Goal: Transaction & Acquisition: Book appointment/travel/reservation

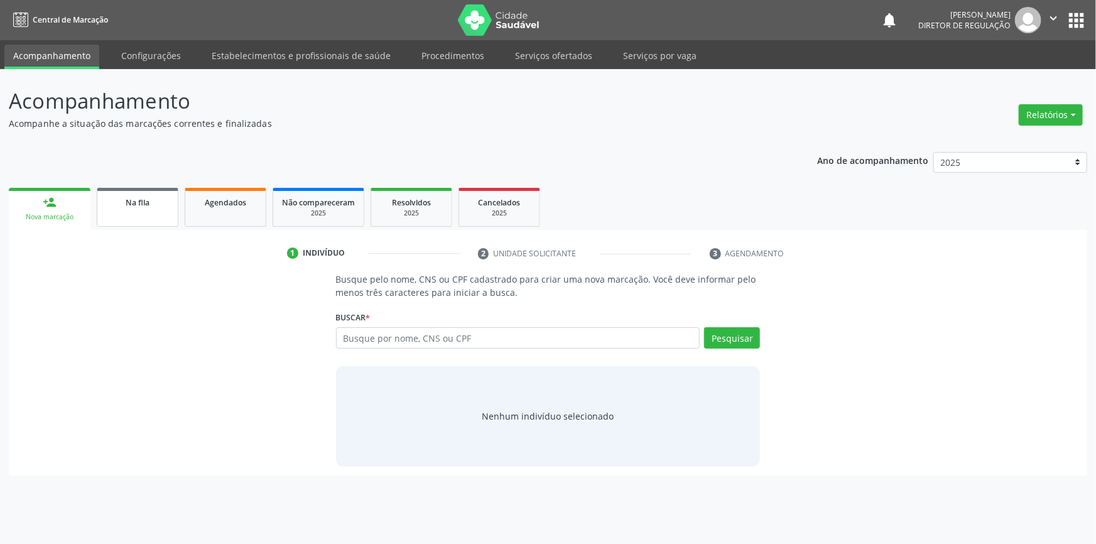
click at [144, 211] on link "Na fila" at bounding box center [138, 207] width 82 height 39
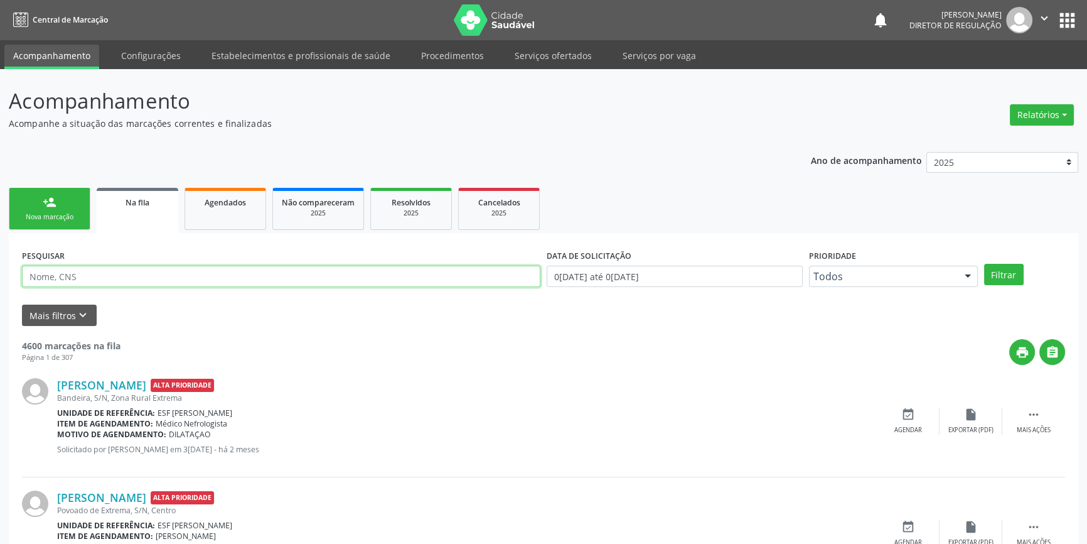
click at [126, 279] on input "text" at bounding box center [281, 276] width 519 height 21
click at [1000, 269] on button "Filtrar" at bounding box center [1004, 274] width 40 height 21
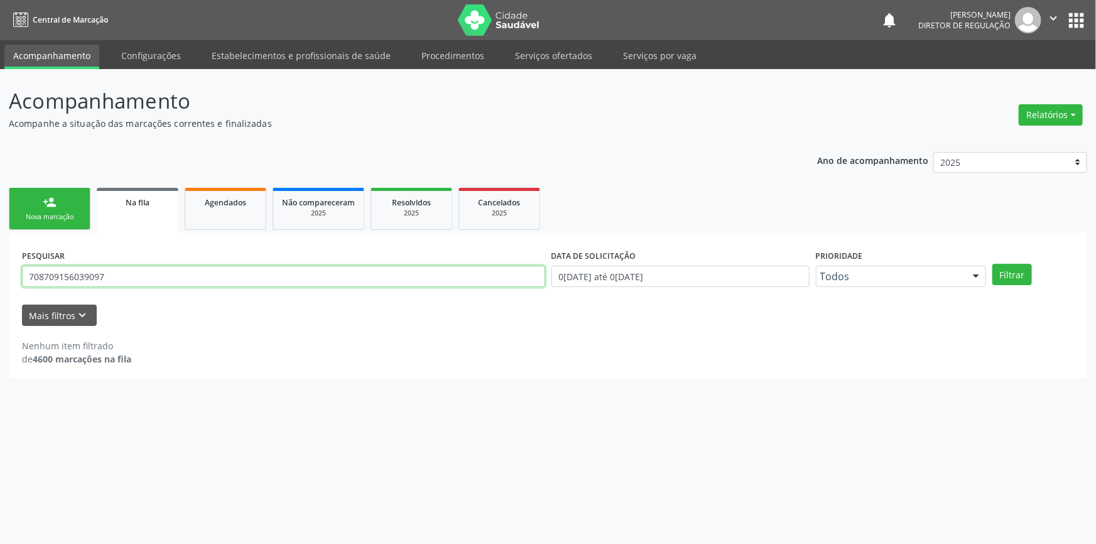
drag, startPoint x: 145, startPoint y: 275, endPoint x: 1095, endPoint y: 212, distance: 952.0
click at [0, 277] on div "Acompanhamento Acompanhe a situação das marcações correntes e finalizadas Relat…" at bounding box center [548, 306] width 1096 height 475
type input "708709156039097"
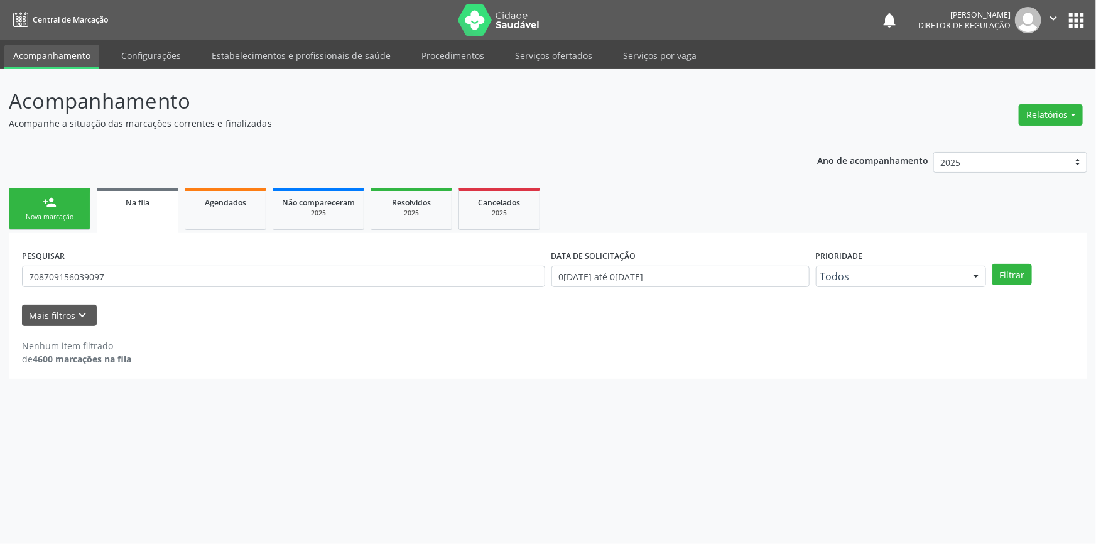
click at [991, 266] on div "Filtrar" at bounding box center [1033, 274] width 88 height 21
click at [1005, 274] on button "Filtrar" at bounding box center [1012, 274] width 40 height 21
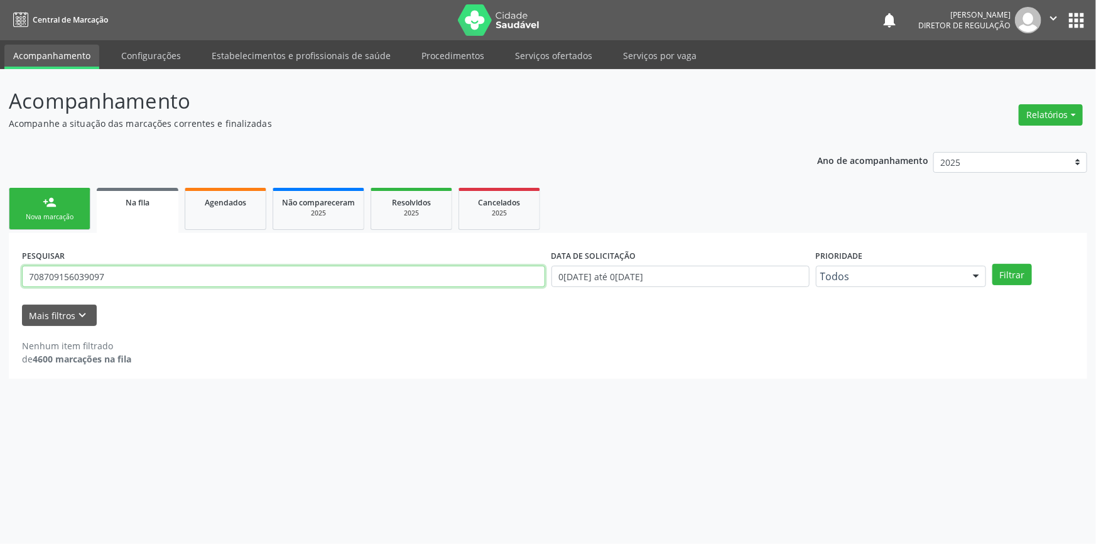
click at [0, 267] on div "Acompanhamento Acompanhe a situação das marcações correntes e finalizadas Relat…" at bounding box center [548, 306] width 1096 height 475
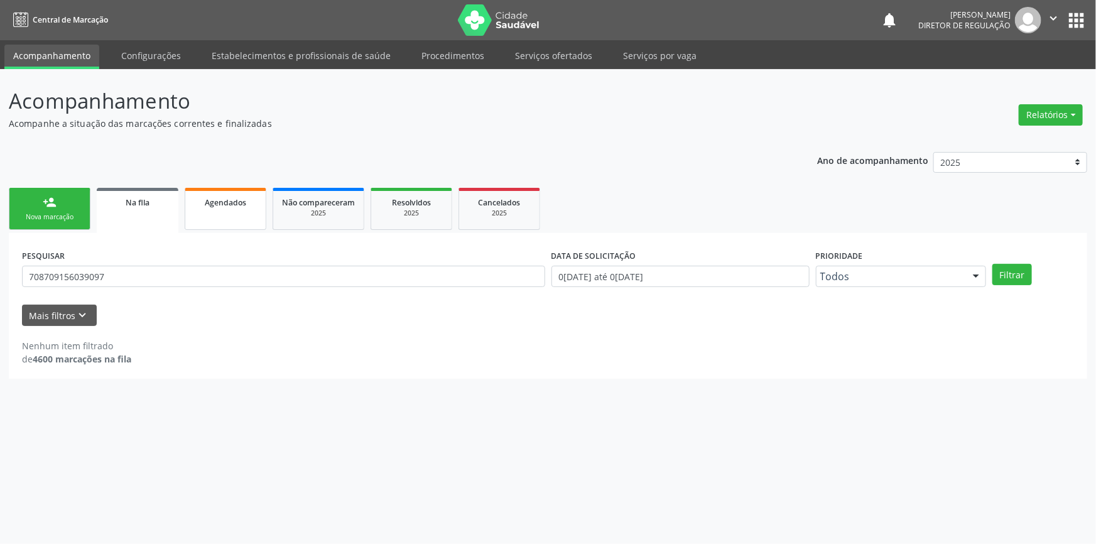
click at [232, 208] on link "Agendados" at bounding box center [226, 209] width 82 height 42
select select "9"
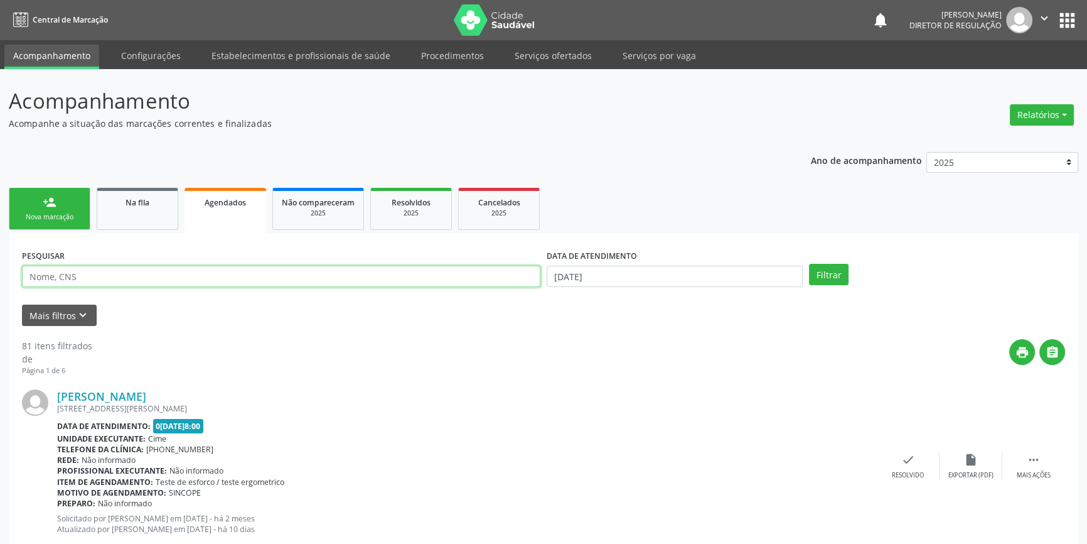
click at [157, 269] on input "text" at bounding box center [281, 276] width 519 height 21
paste input "708709156039097"
type input "708709156039097"
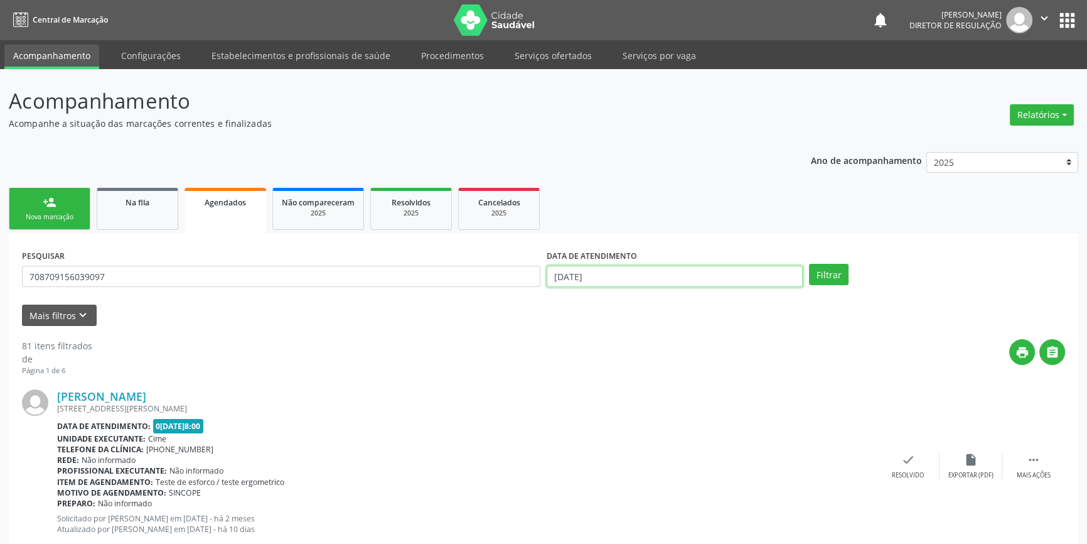
click at [589, 276] on input "[DATE]" at bounding box center [675, 276] width 256 height 21
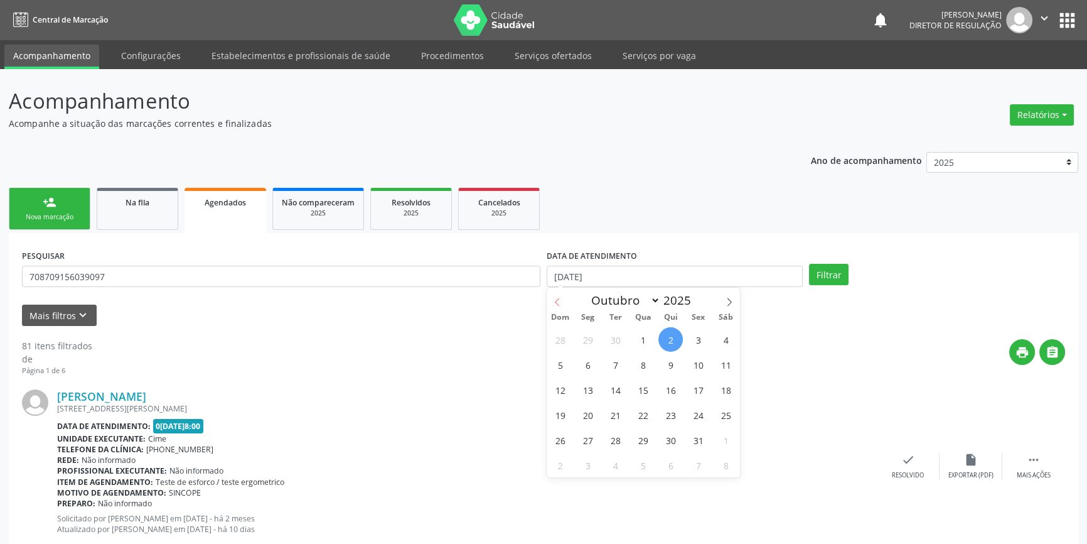
click at [557, 298] on icon at bounding box center [557, 302] width 9 height 9
select select "7"
drag, startPoint x: 694, startPoint y: 340, endPoint x: 728, endPoint y: 316, distance: 42.3
click at [697, 339] on span "1" at bounding box center [698, 339] width 24 height 24
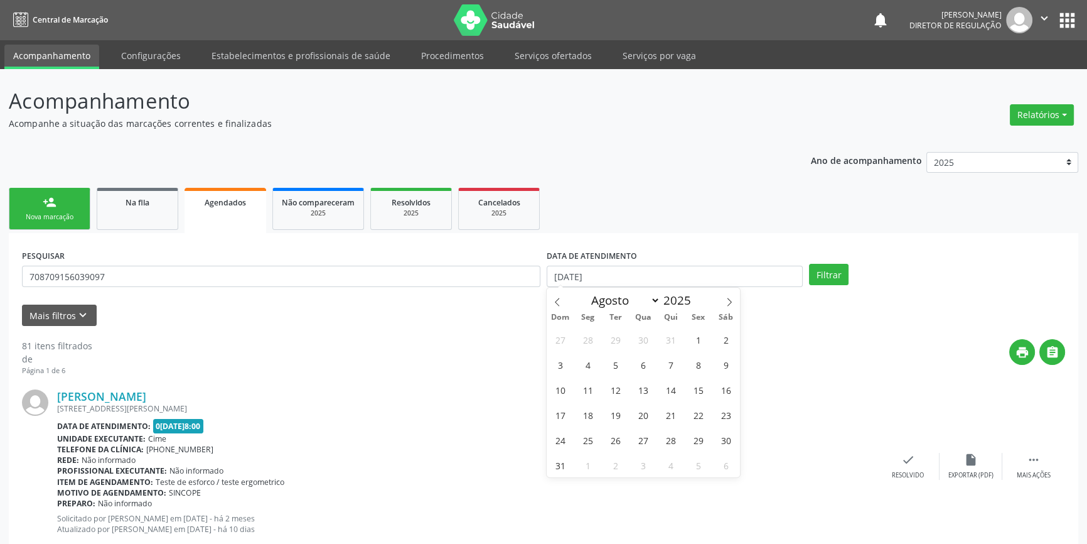
type input "[DATE]"
click at [730, 298] on icon at bounding box center [729, 302] width 9 height 9
select select "9"
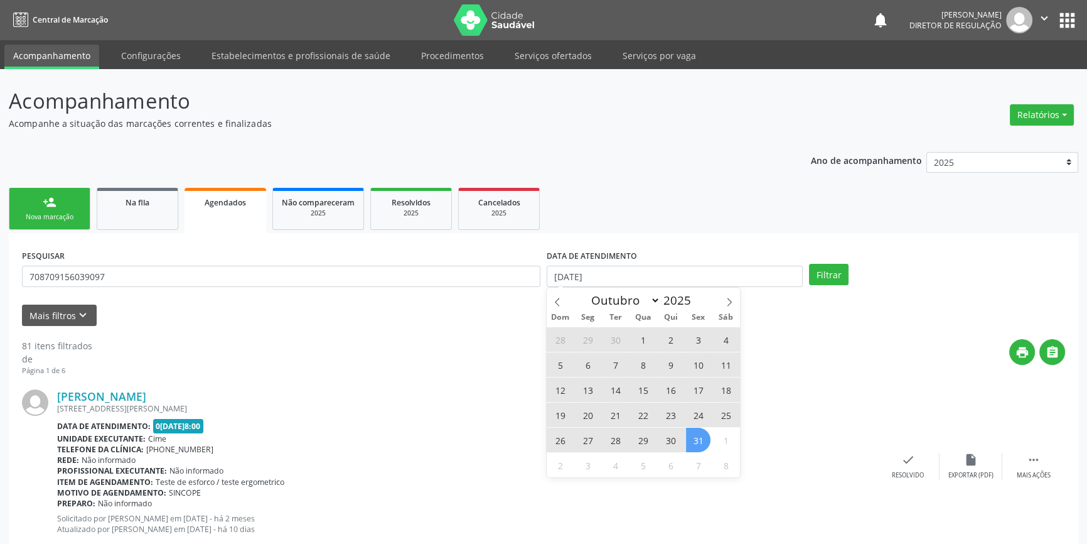
click at [701, 436] on span "31" at bounding box center [698, 440] width 24 height 24
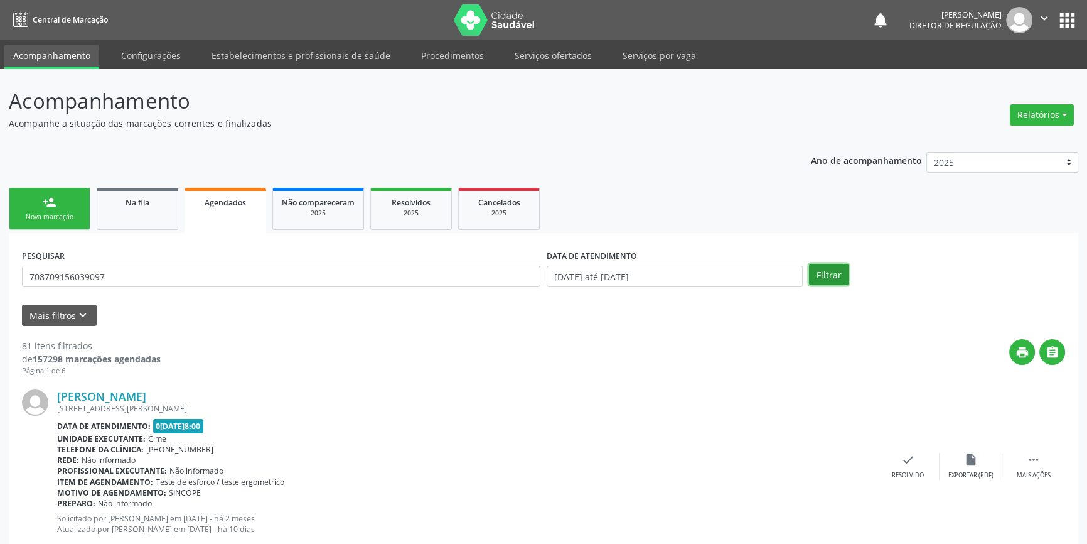
click at [829, 268] on button "Filtrar" at bounding box center [829, 274] width 40 height 21
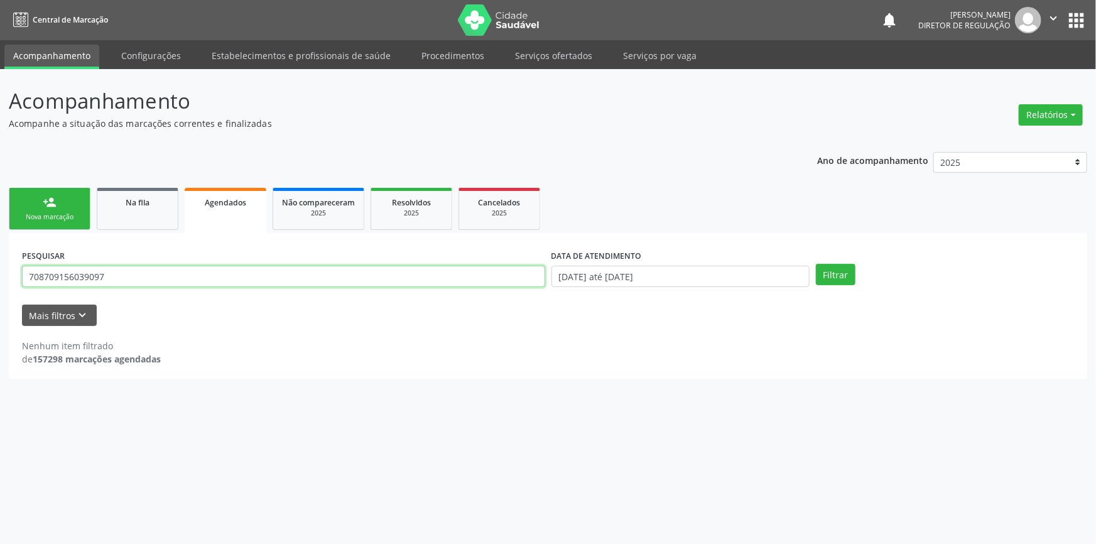
drag, startPoint x: 115, startPoint y: 283, endPoint x: 0, endPoint y: 288, distance: 115.0
click at [0, 288] on div "Acompanhamento Acompanhe a situação das marcações correntes e finalizadas Relat…" at bounding box center [548, 306] width 1096 height 475
type input "LINDINALVA"
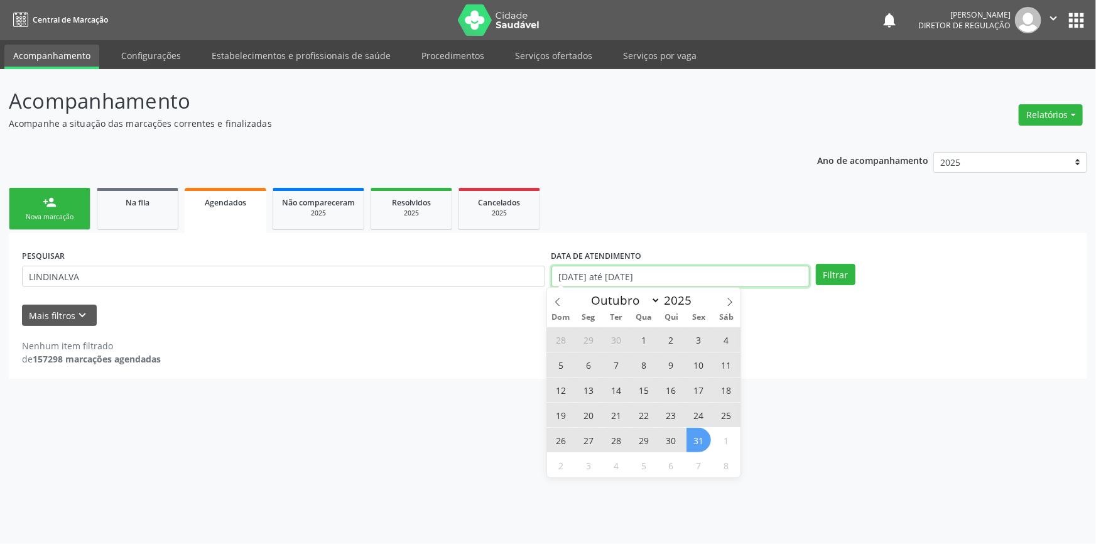
click at [733, 279] on body "Central de Marcação notifications [PERSON_NAME] Diretor de regulação  Configur…" at bounding box center [548, 272] width 1096 height 544
click at [667, 345] on span "2" at bounding box center [671, 339] width 24 height 24
type input "[DATE]"
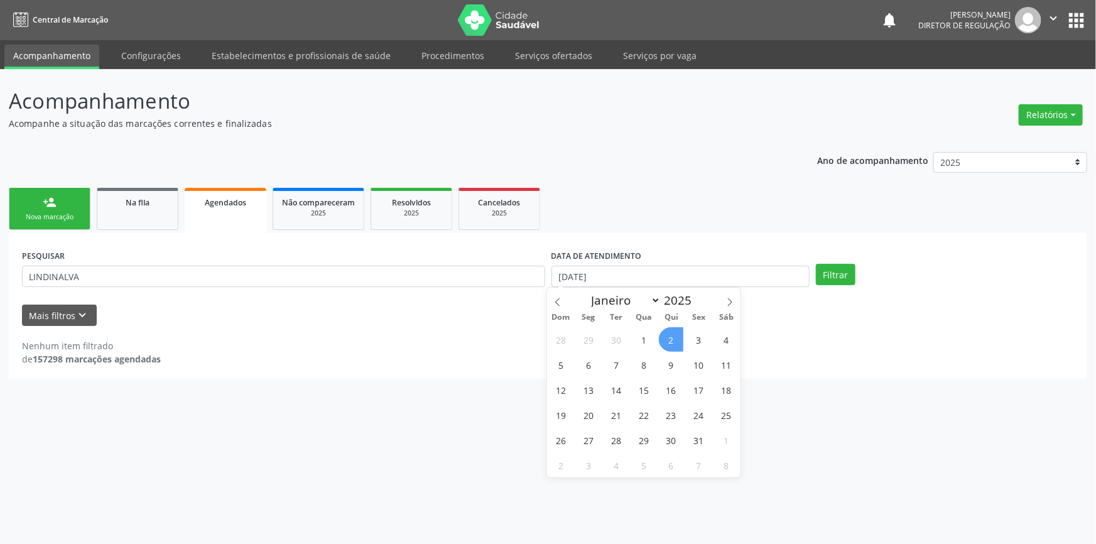
click at [667, 345] on span "2" at bounding box center [671, 339] width 24 height 24
click at [848, 269] on button "Filtrar" at bounding box center [836, 274] width 40 height 21
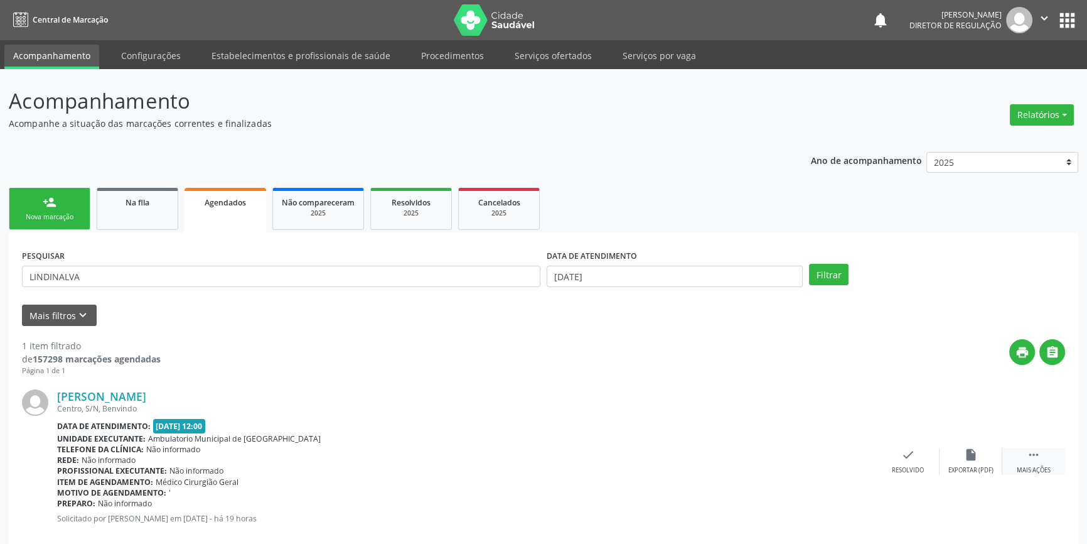
click at [1037, 459] on icon "" at bounding box center [1034, 455] width 14 height 14
click at [801, 454] on div "print Imprimir" at bounding box center [782, 461] width 63 height 27
click at [166, 199] on div "Na fila" at bounding box center [137, 201] width 63 height 13
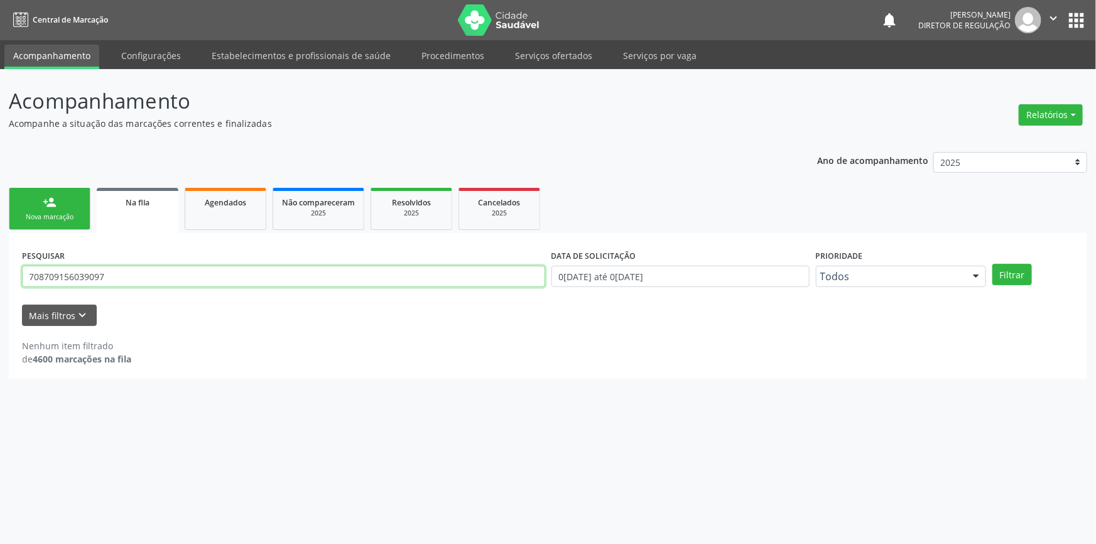
drag, startPoint x: 129, startPoint y: 277, endPoint x: 0, endPoint y: 267, distance: 129.7
click at [0, 267] on div "Acompanhamento Acompanhe a situação das marcações correntes e finalizadas Relat…" at bounding box center [548, 306] width 1096 height 475
type input "704602177524824"
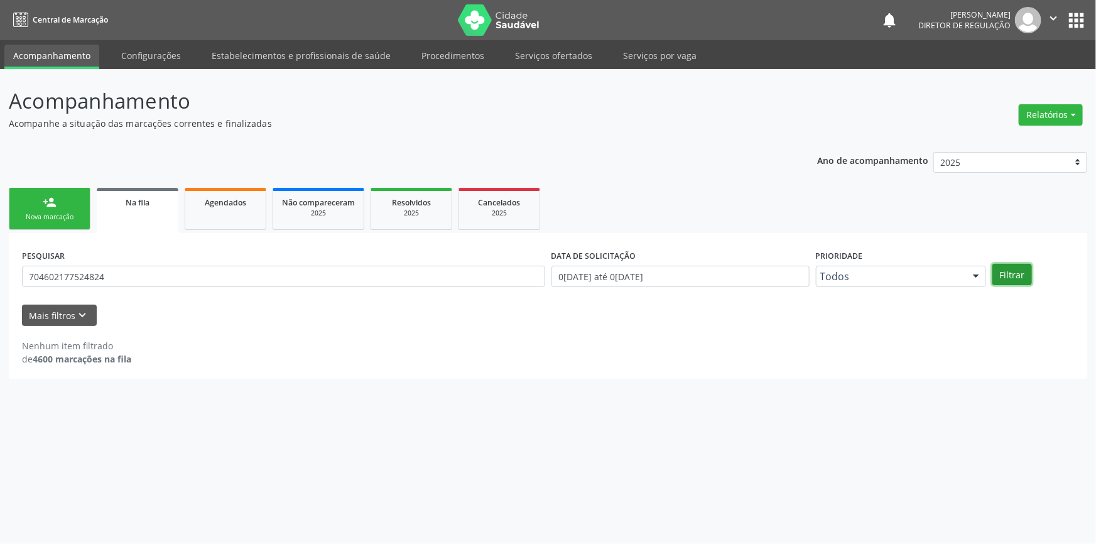
click at [1028, 281] on button "Filtrar" at bounding box center [1012, 274] width 40 height 21
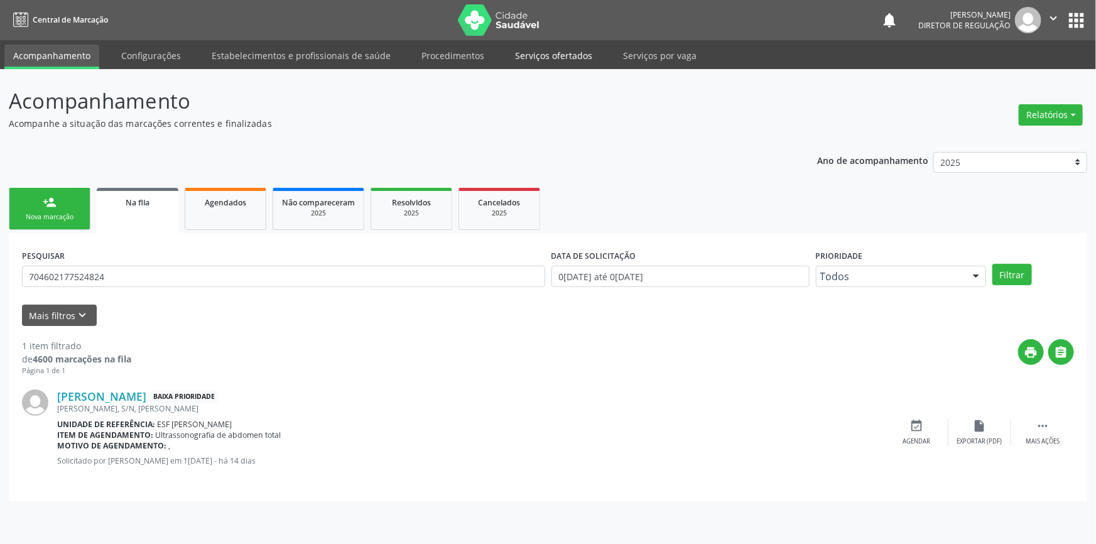
click at [543, 54] on link "Serviços ofertados" at bounding box center [553, 56] width 95 height 22
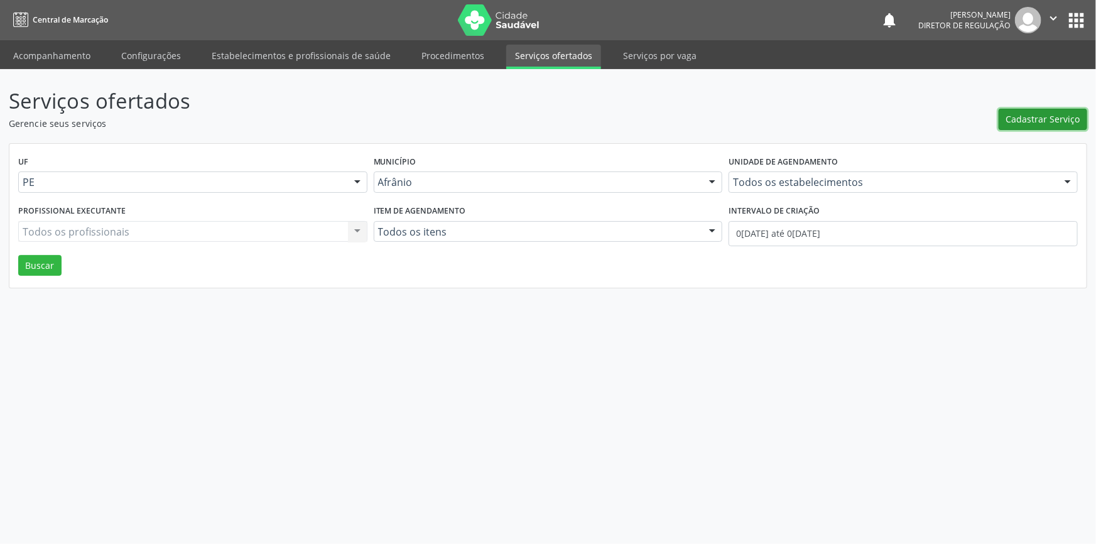
click at [1016, 109] on button "Cadastrar Serviço" at bounding box center [1042, 119] width 89 height 21
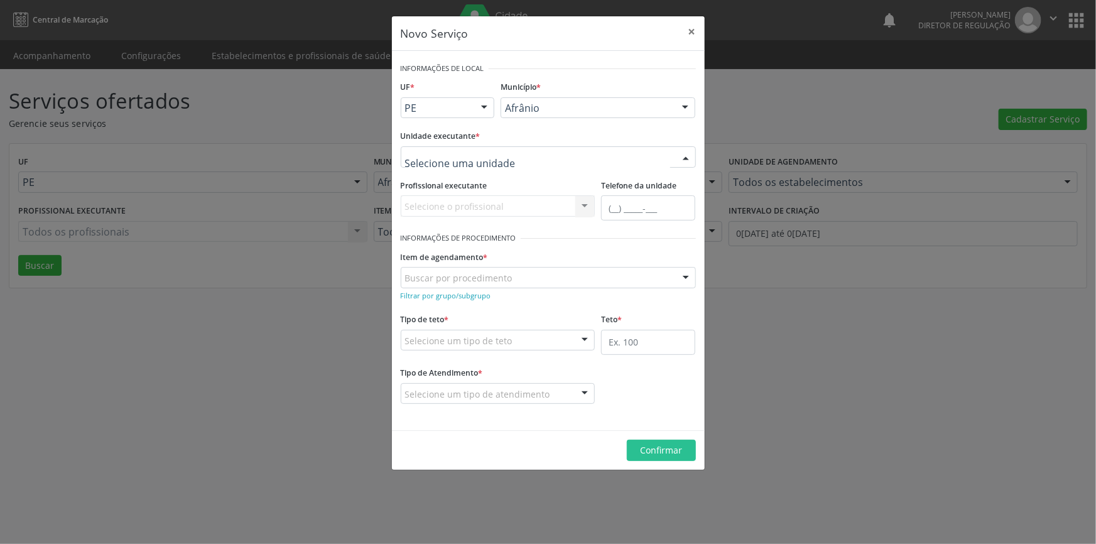
click at [524, 155] on div at bounding box center [548, 156] width 295 height 21
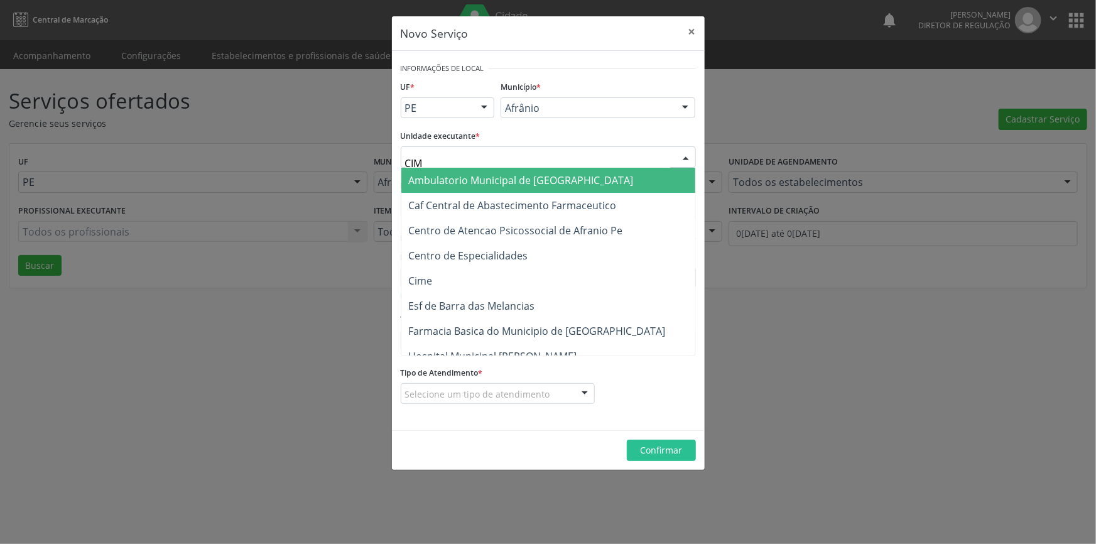
type input "CIME"
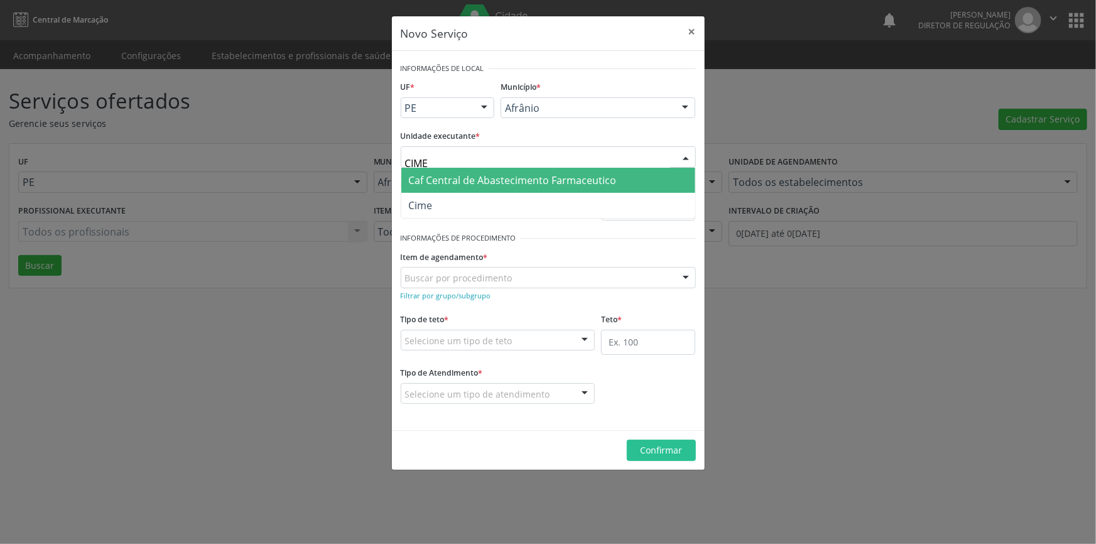
click at [470, 198] on span "Cime" at bounding box center [548, 205] width 294 height 25
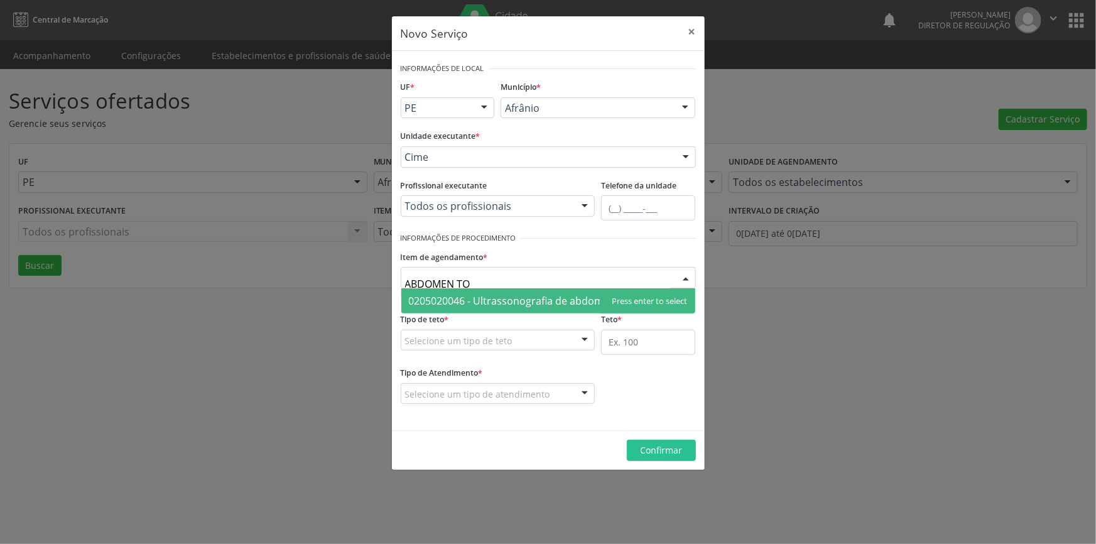
type input "ABDOMEN TOT"
click at [629, 295] on span "0205020046 - Ultrassonografia de abdomen total" at bounding box center [548, 300] width 294 height 25
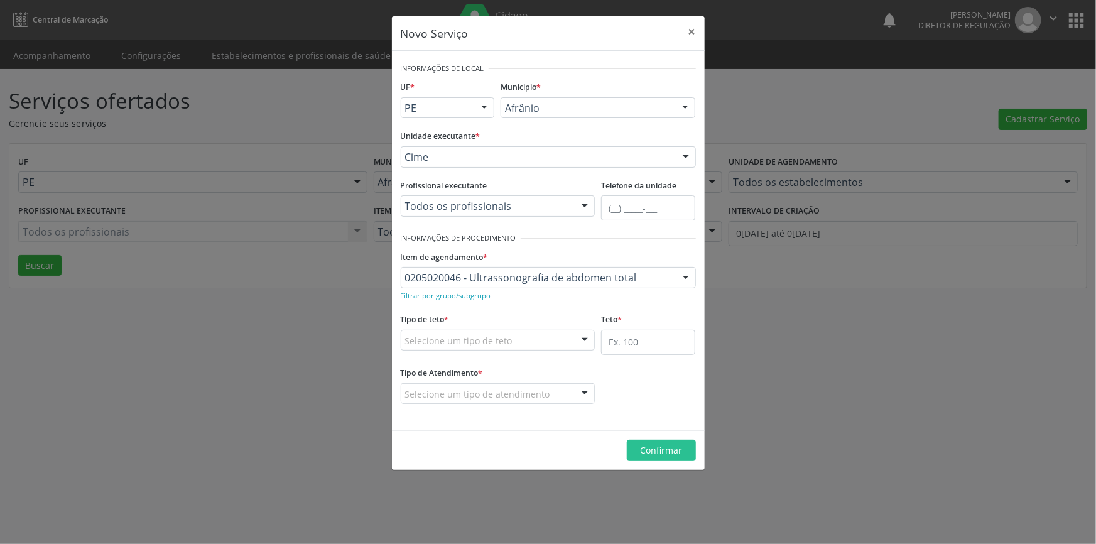
click at [498, 352] on fieldset "Tipo de teto * Selecione um tipo de teto Teto financeiro Teto físico Nenhum res…" at bounding box center [498, 334] width 195 height 49
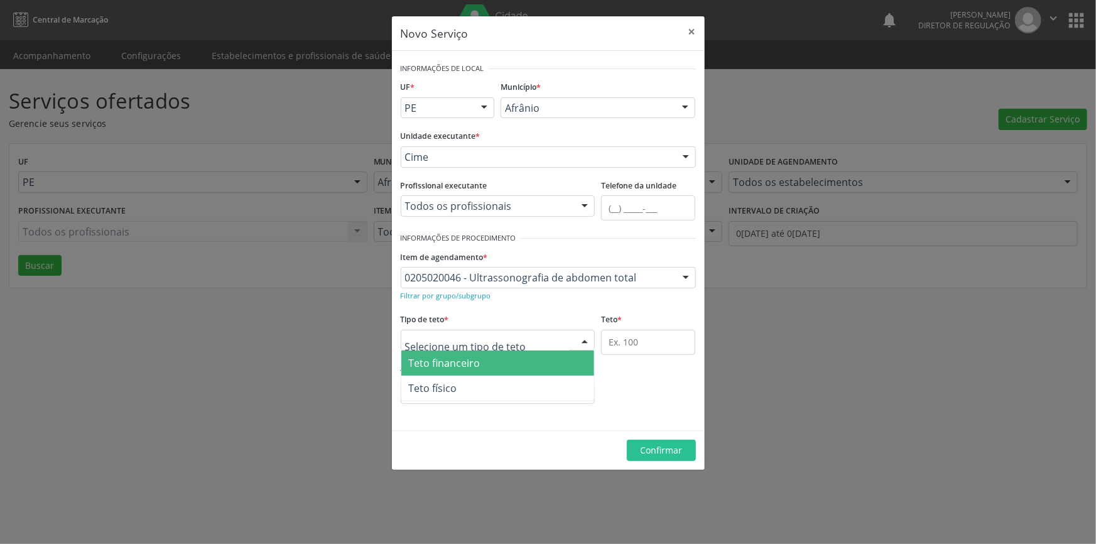
click at [480, 380] on span "Teto físico" at bounding box center [497, 387] width 193 height 25
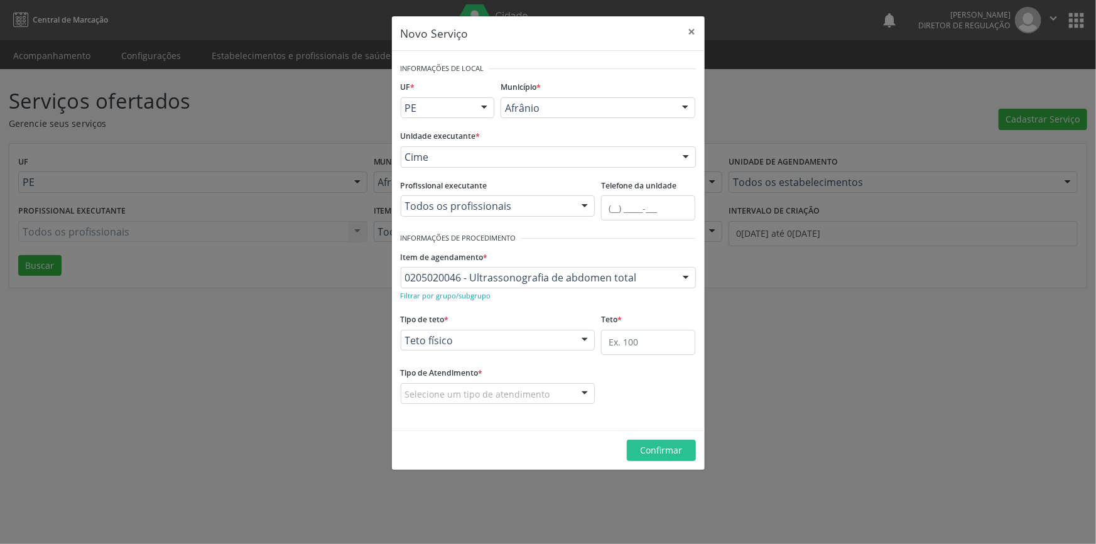
click at [595, 333] on div "Teto físico Teto financeiro Teto físico Nenhum resultado encontrado para: " " N…" at bounding box center [498, 340] width 195 height 21
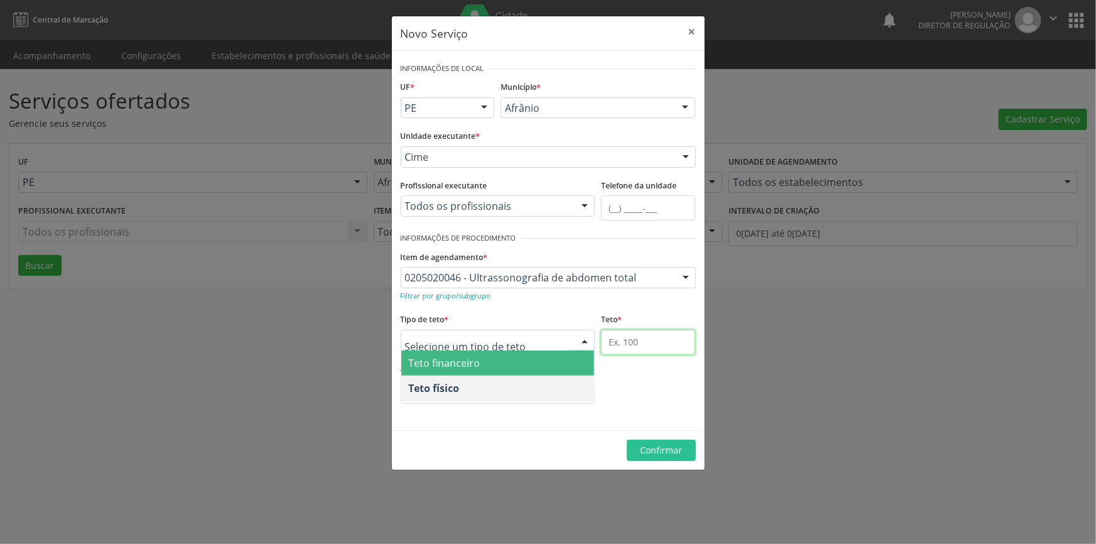
click at [616, 342] on input "text" at bounding box center [648, 342] width 94 height 25
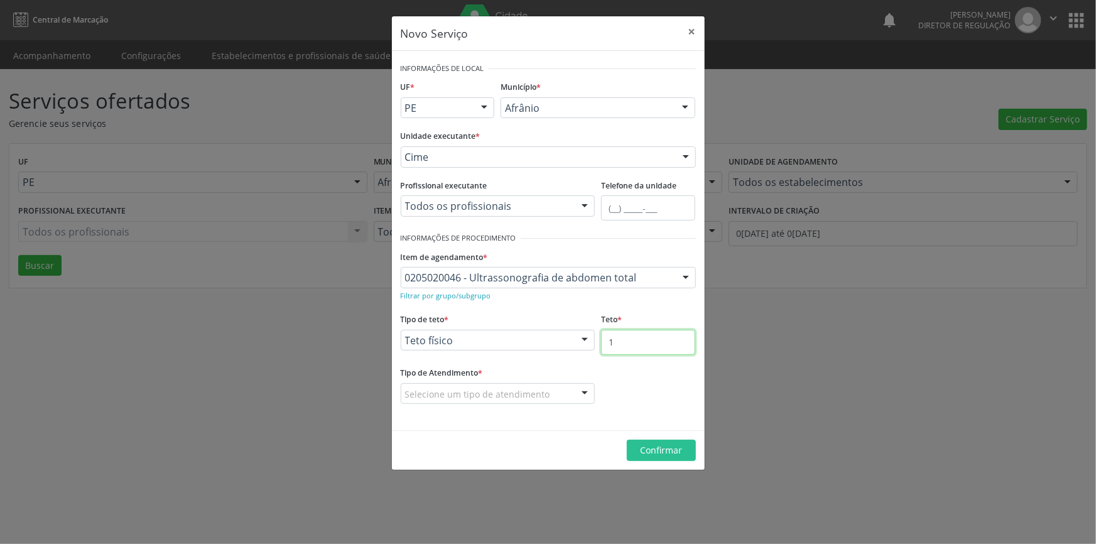
type input "1"
click at [569, 387] on div at bounding box center [498, 393] width 195 height 21
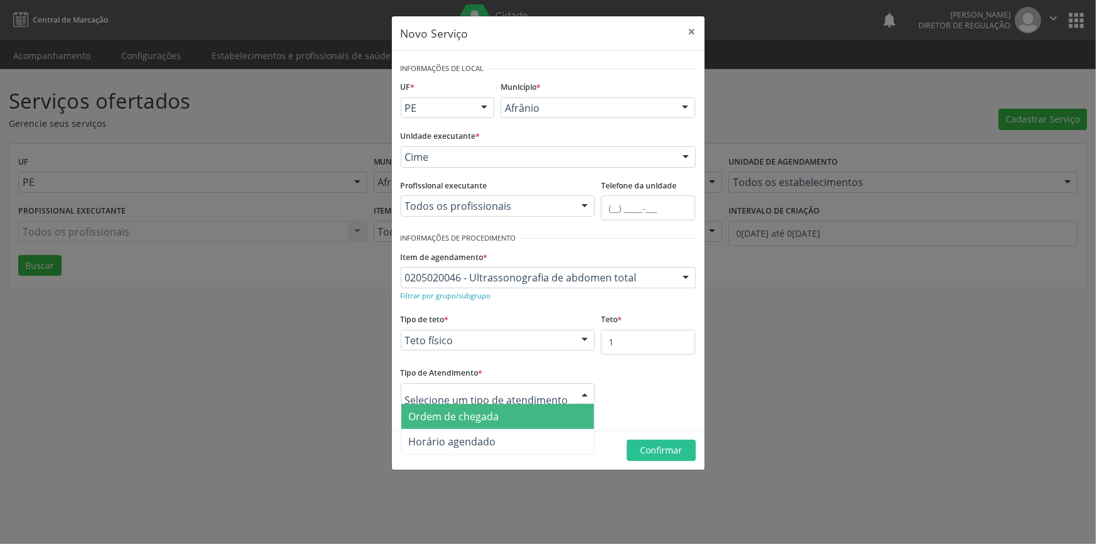
click at [523, 407] on span "Ordem de chegada" at bounding box center [497, 416] width 193 height 25
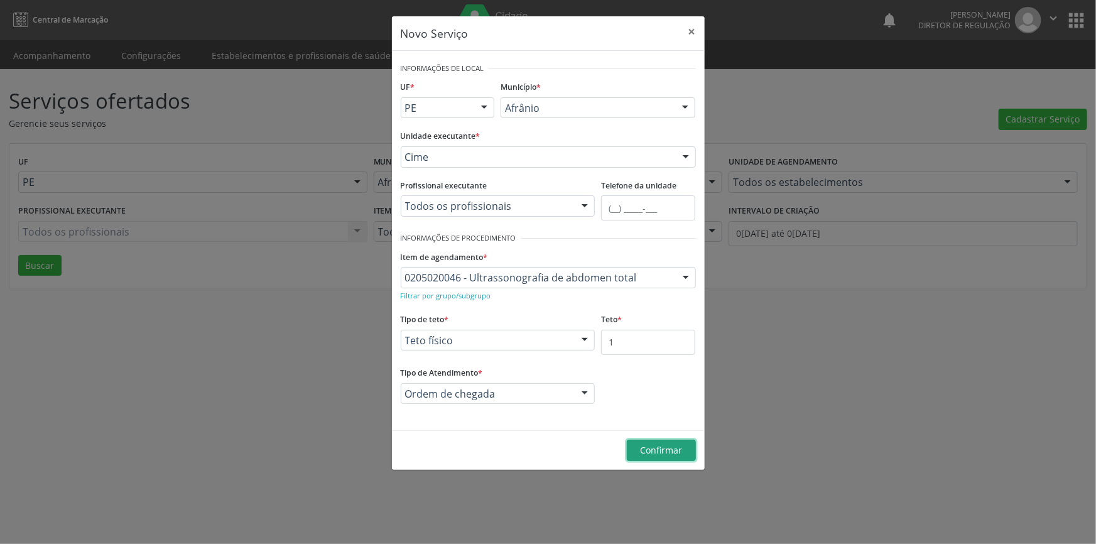
click at [650, 444] on span "Confirmar" at bounding box center [661, 450] width 42 height 12
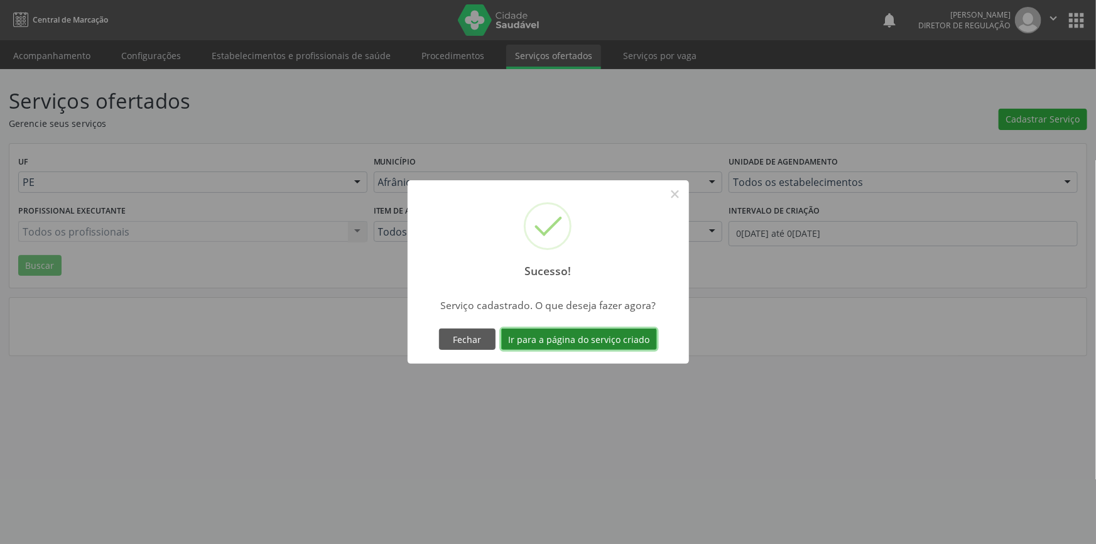
click at [602, 337] on button "Ir para a página do serviço criado" at bounding box center [579, 338] width 156 height 21
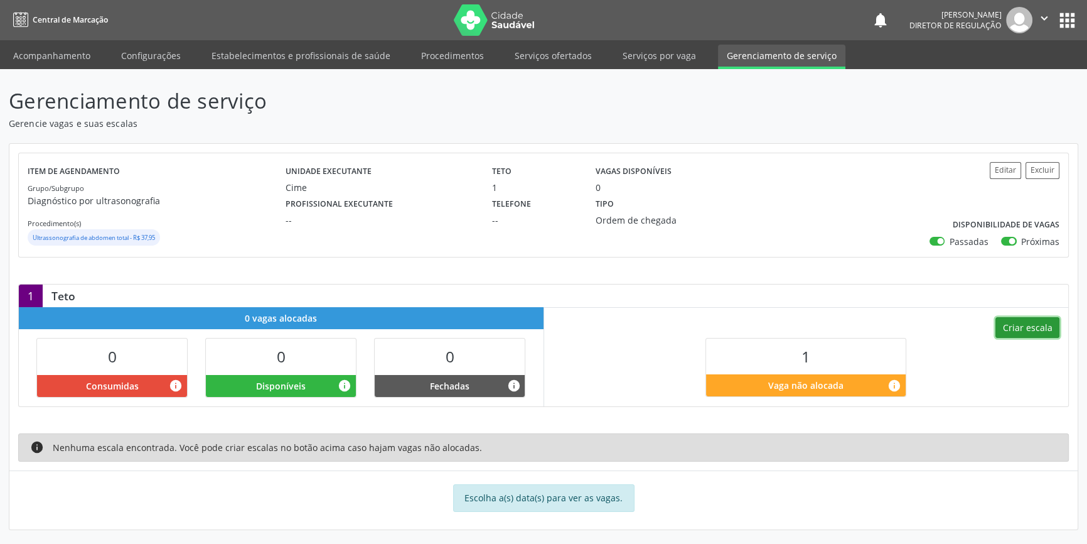
click at [1028, 325] on button "Criar escala" at bounding box center [1028, 327] width 64 height 21
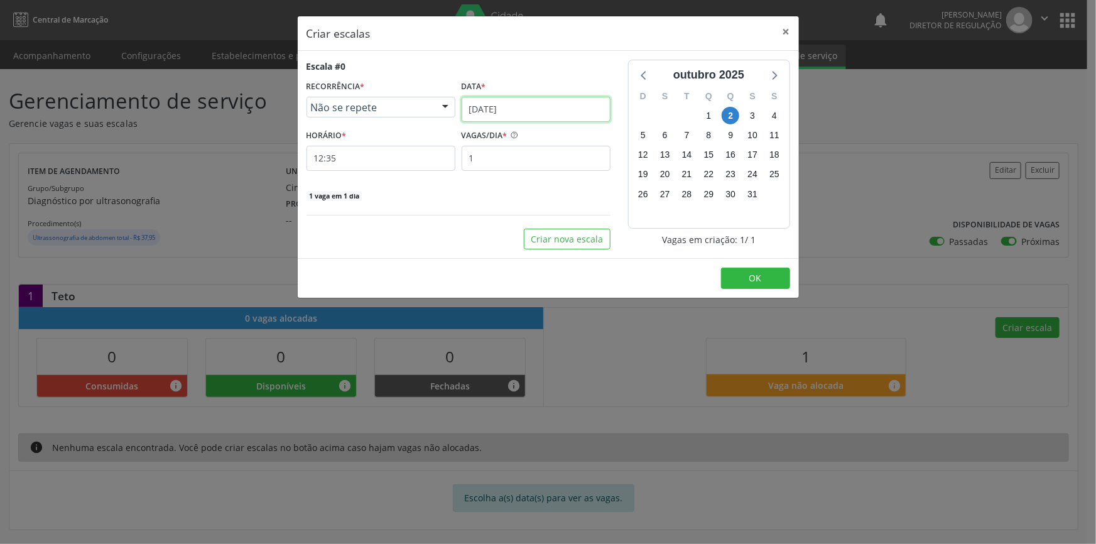
click at [509, 107] on input "[DATE]" at bounding box center [535, 109] width 149 height 25
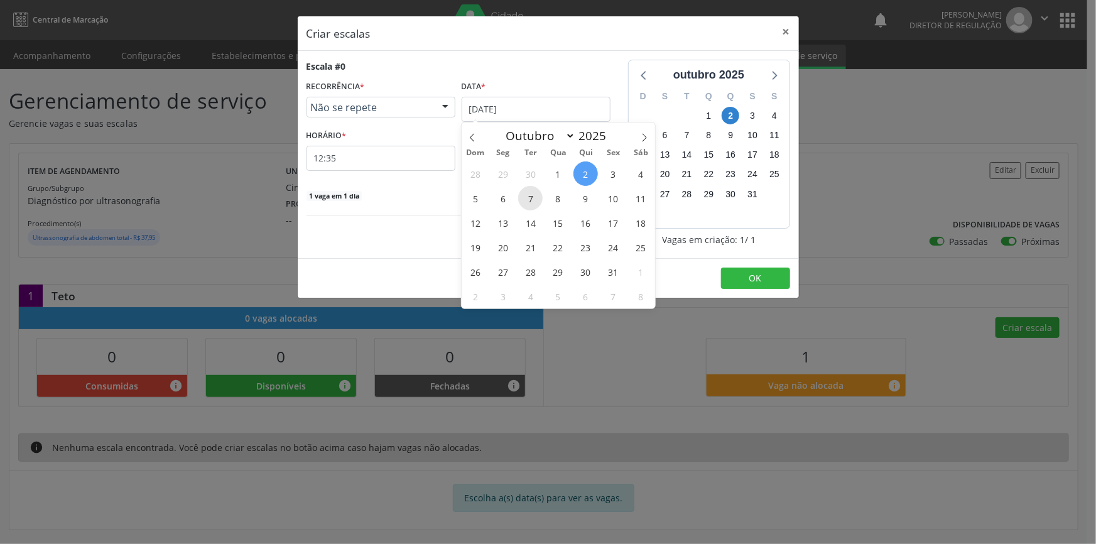
click at [527, 207] on span "7" at bounding box center [530, 198] width 24 height 24
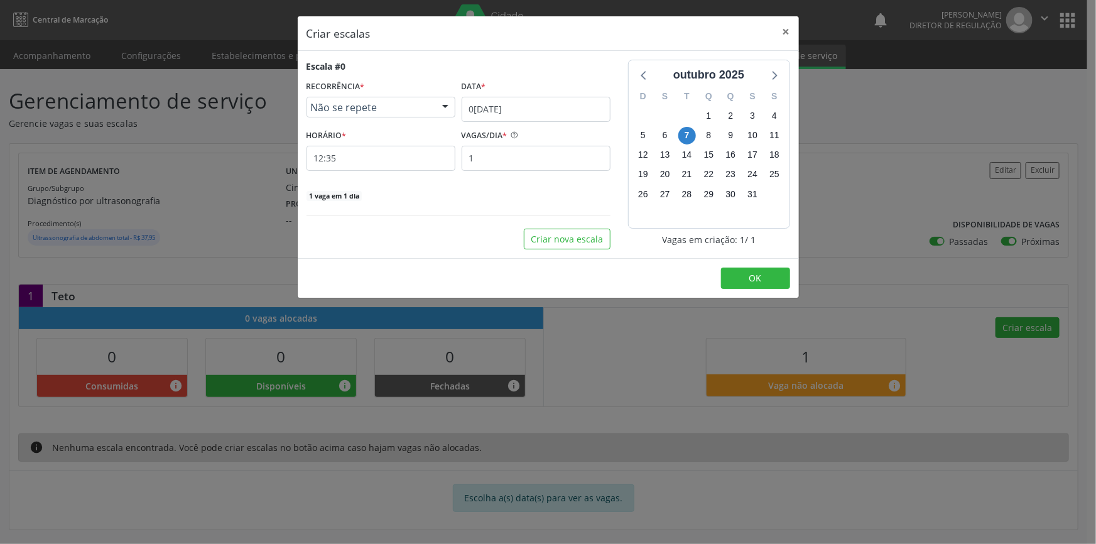
click at [404, 176] on div "Escala #0 RECORRÊNCIA * Não se repete Não se repete Diário/Semanal Mensal Nenhu…" at bounding box center [458, 131] width 304 height 142
click at [377, 156] on input "12:35" at bounding box center [380, 158] width 149 height 25
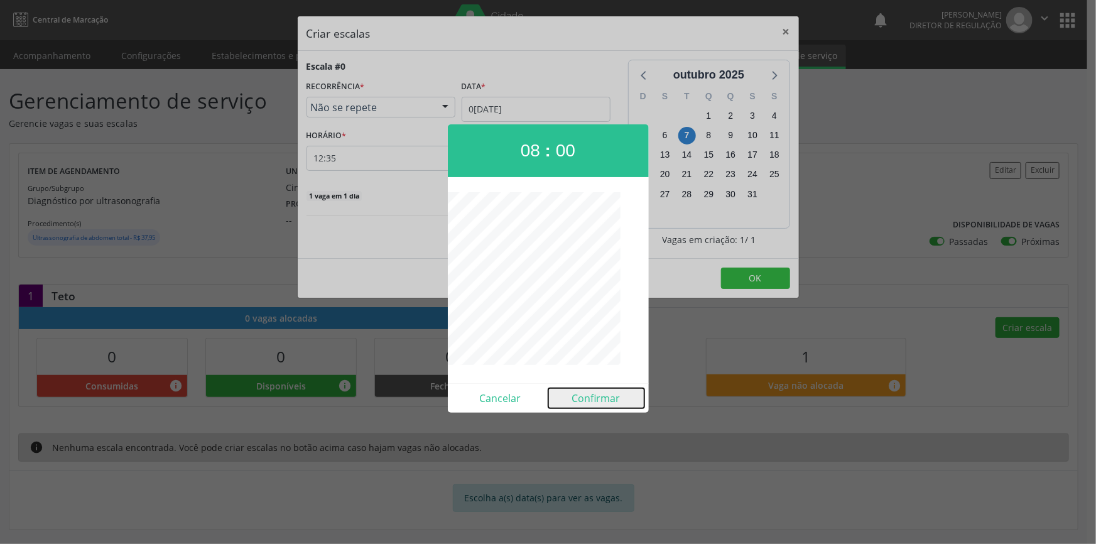
click at [590, 389] on button "Confirmar" at bounding box center [596, 398] width 96 height 20
type input "08:00"
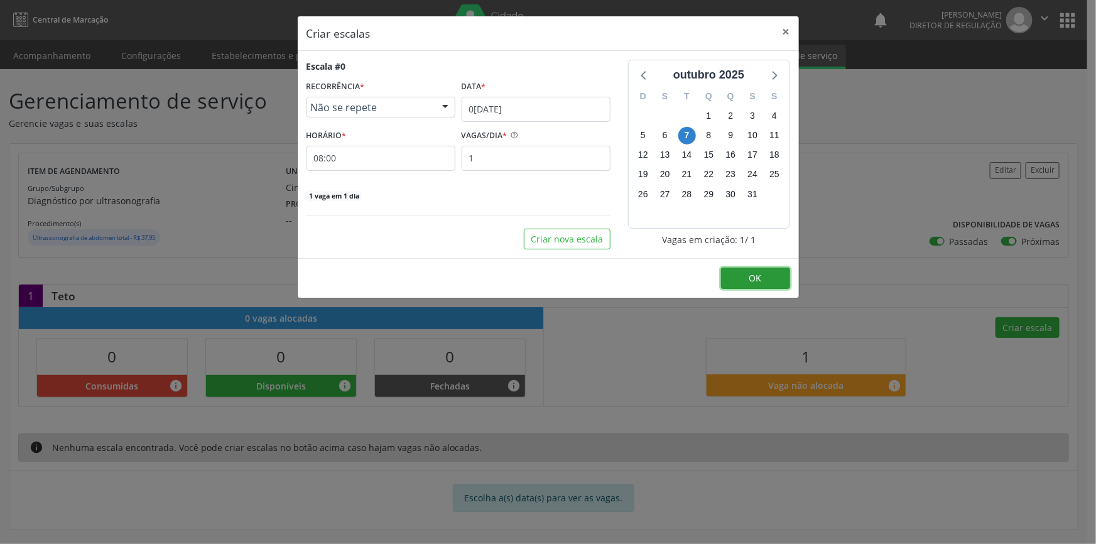
click at [726, 285] on button "OK" at bounding box center [755, 277] width 69 height 21
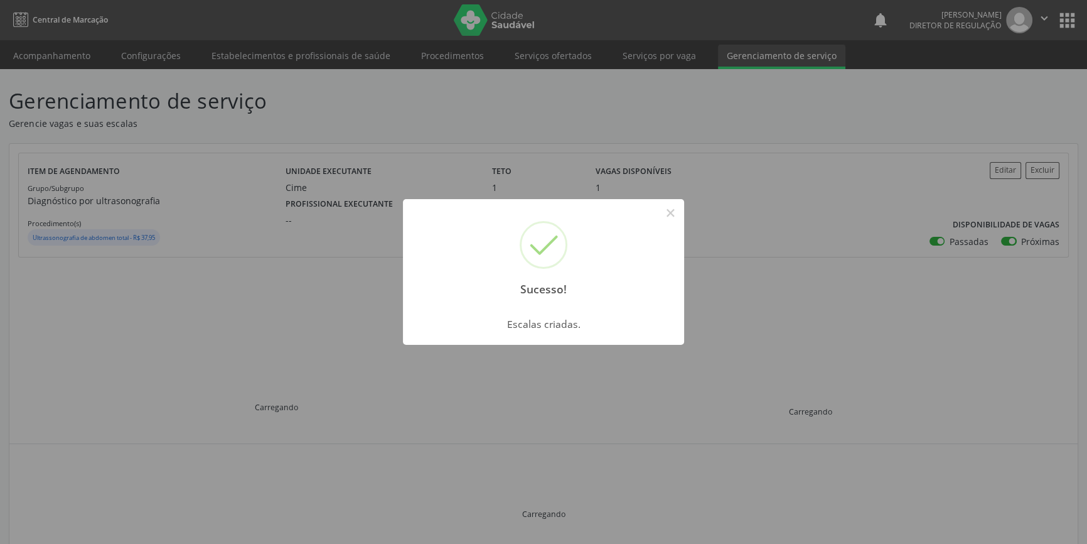
click at [70, 57] on div "Sucesso! × Escalas criadas. OK Cancel" at bounding box center [543, 272] width 1087 height 544
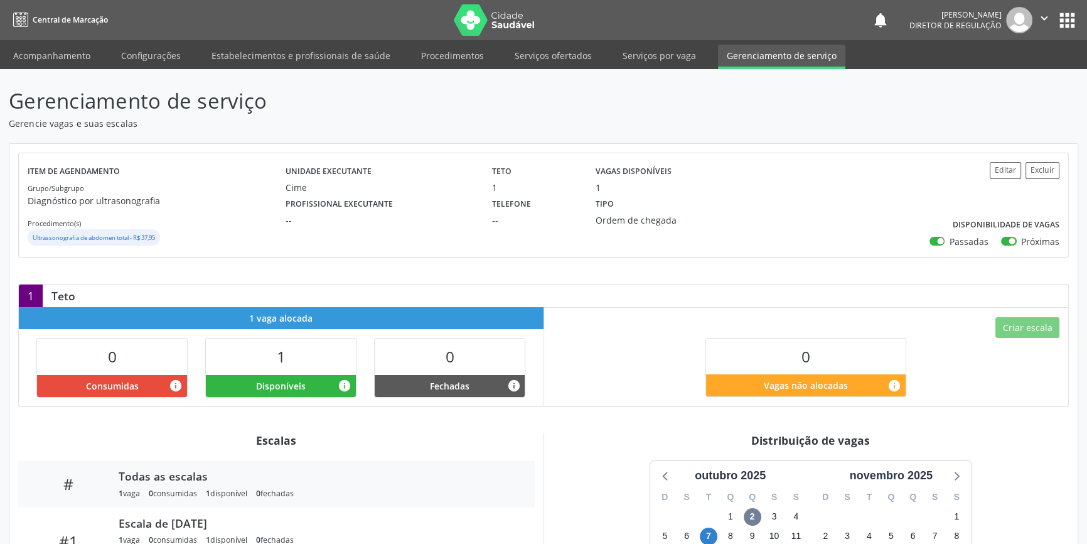
click at [70, 57] on link "Acompanhamento" at bounding box center [51, 56] width 95 height 22
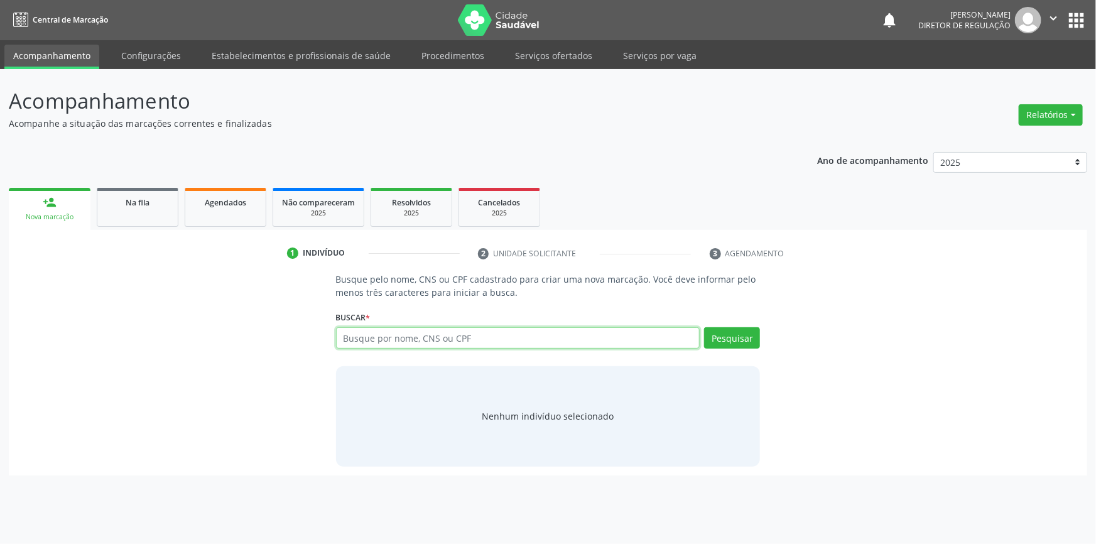
click at [428, 344] on input "text" at bounding box center [518, 337] width 364 height 21
type input "704602177524824"
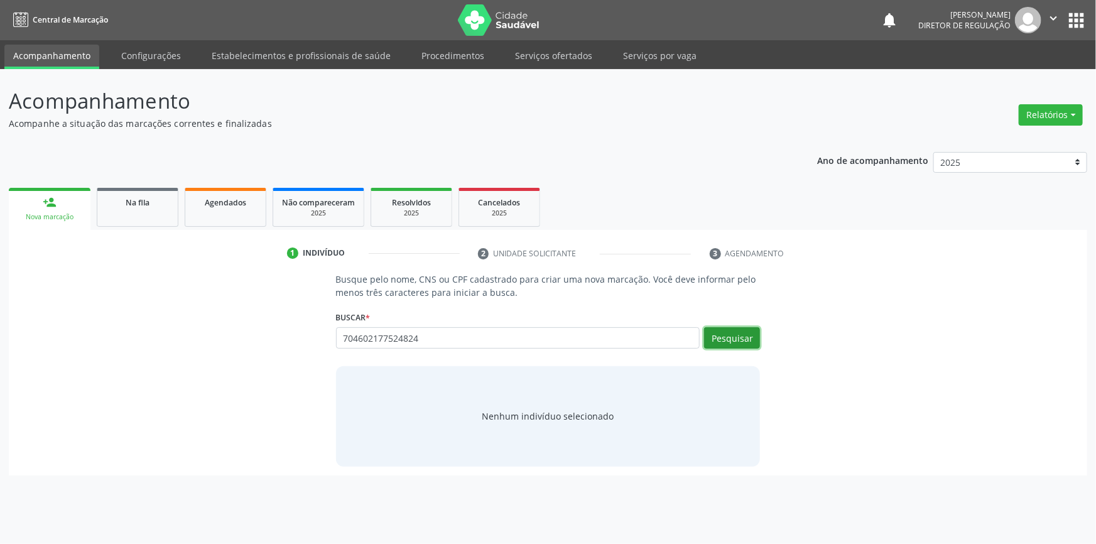
click at [735, 341] on button "Pesquisar" at bounding box center [732, 337] width 56 height 21
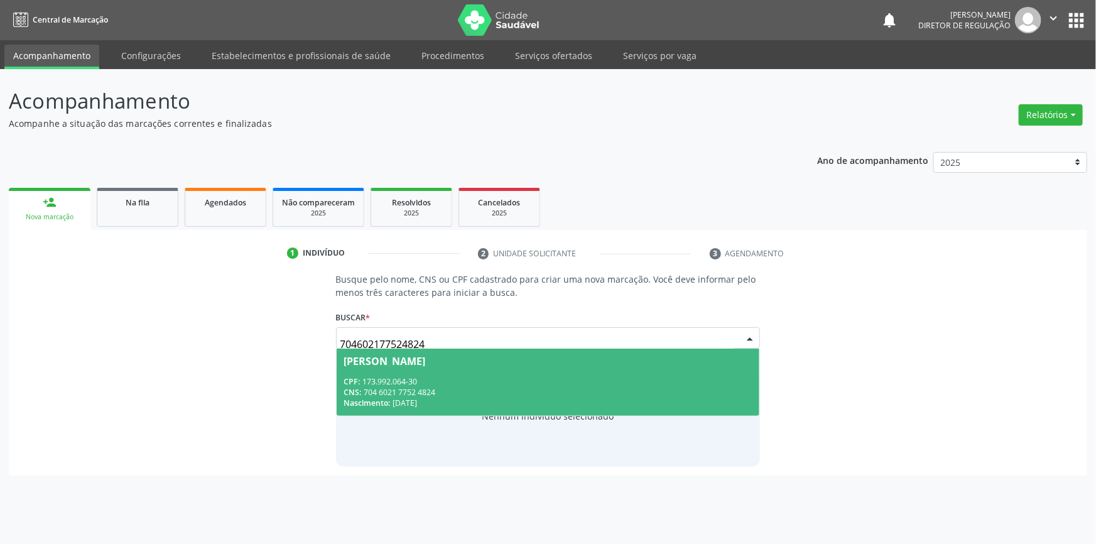
drag, startPoint x: 497, startPoint y: 341, endPoint x: 49, endPoint y: 311, distance: 449.2
click at [456, 394] on div "CNS: 704 6021 7752 4824" at bounding box center [548, 392] width 408 height 11
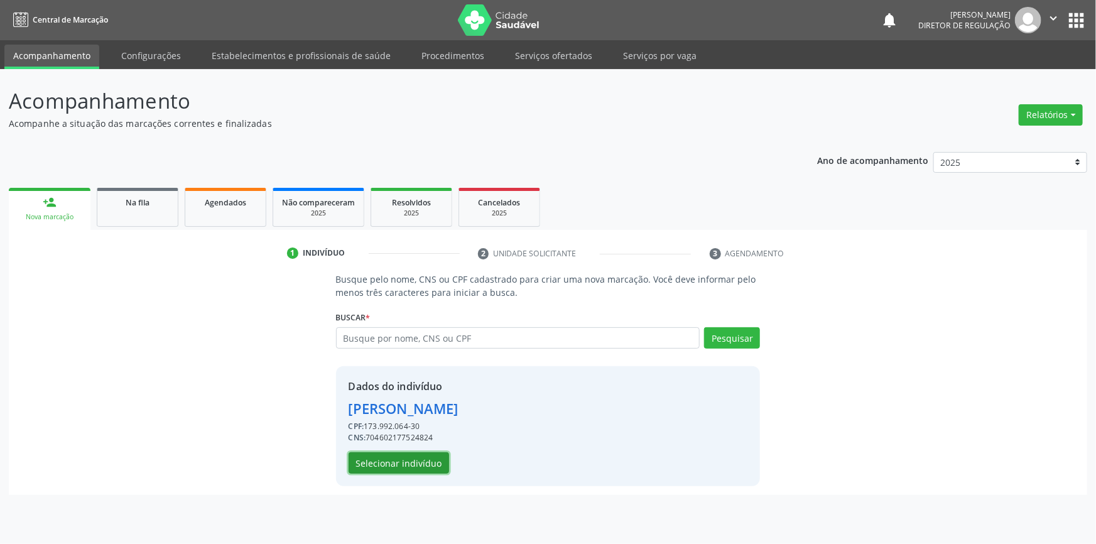
click at [411, 458] on button "Selecionar indivíduo" at bounding box center [398, 462] width 100 height 21
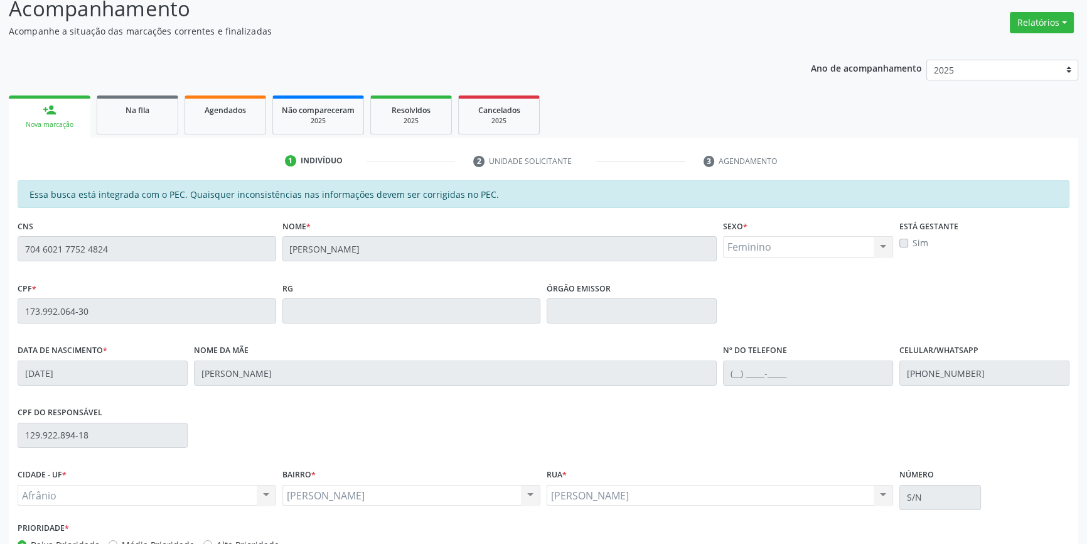
scroll to position [172, 0]
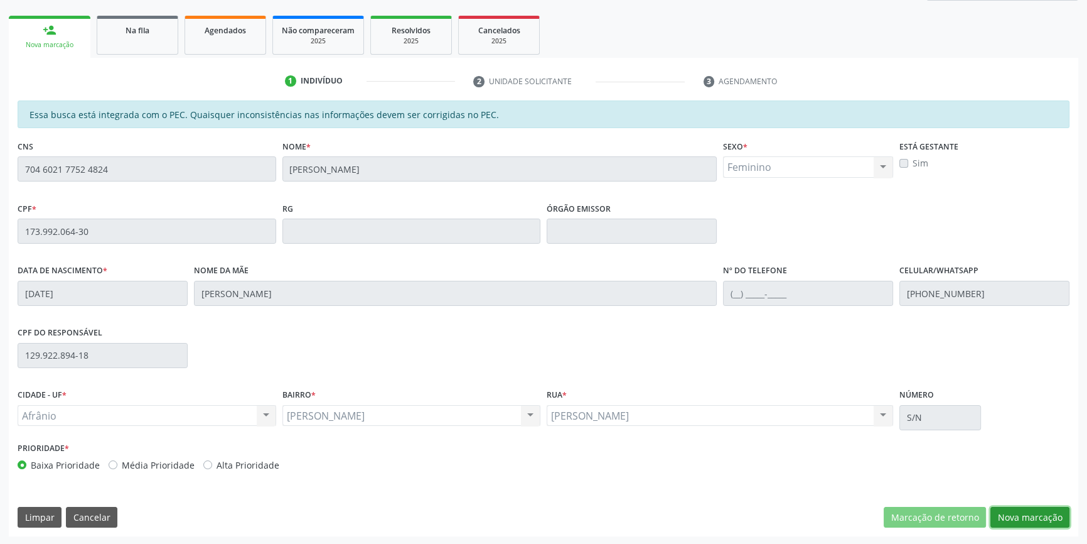
click at [1028, 523] on button "Nova marcação" at bounding box center [1030, 517] width 79 height 21
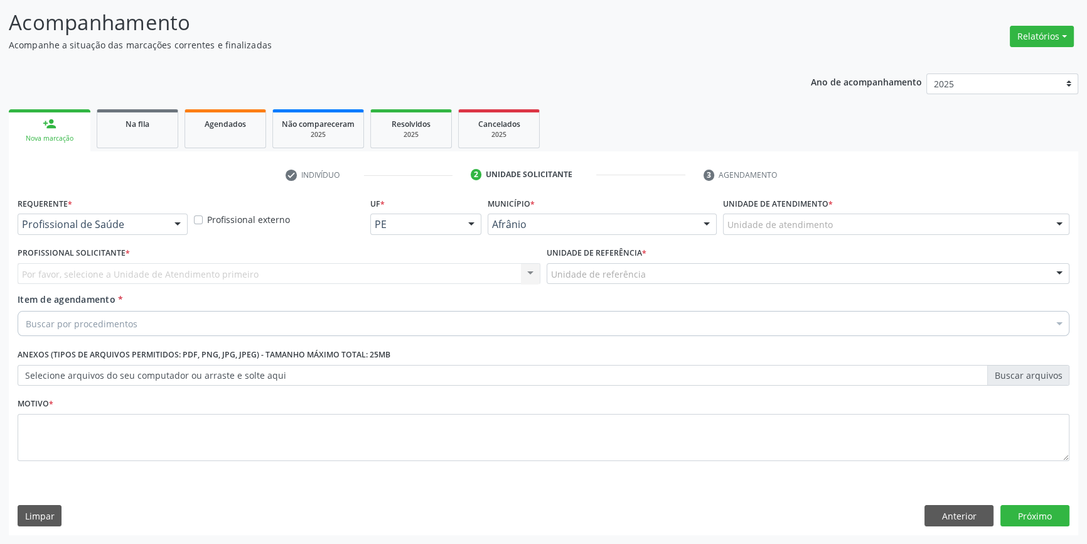
scroll to position [77, 0]
click at [853, 240] on div "Unidade de atendimento * Unidade de atendimento Academia da Saude de Afranio Ac…" at bounding box center [896, 219] width 353 height 49
click at [830, 226] on div "Unidade de atendimento" at bounding box center [896, 225] width 347 height 21
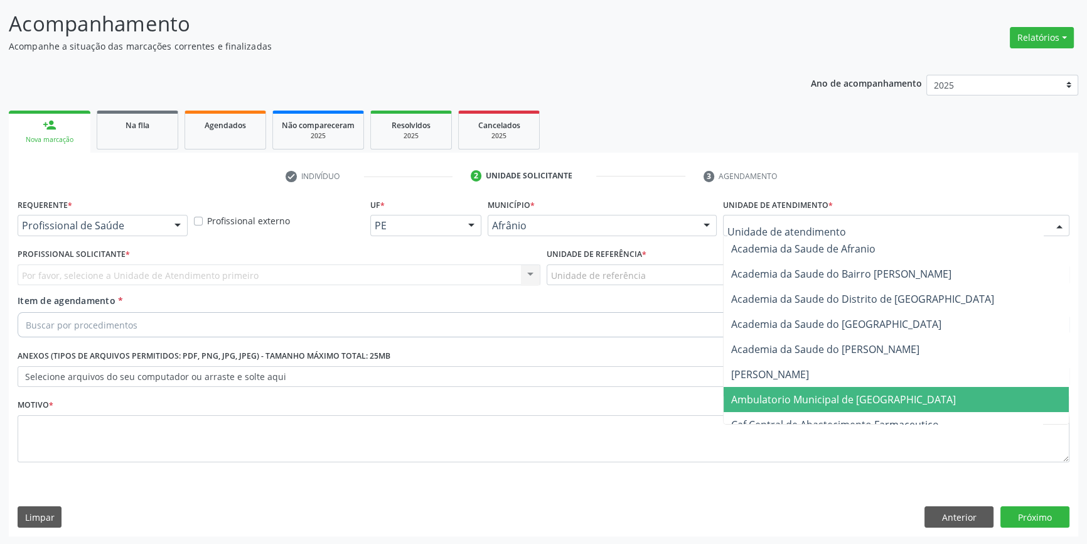
click at [821, 392] on span "Ambulatorio Municipal de [GEOGRAPHIC_DATA]" at bounding box center [843, 399] width 225 height 14
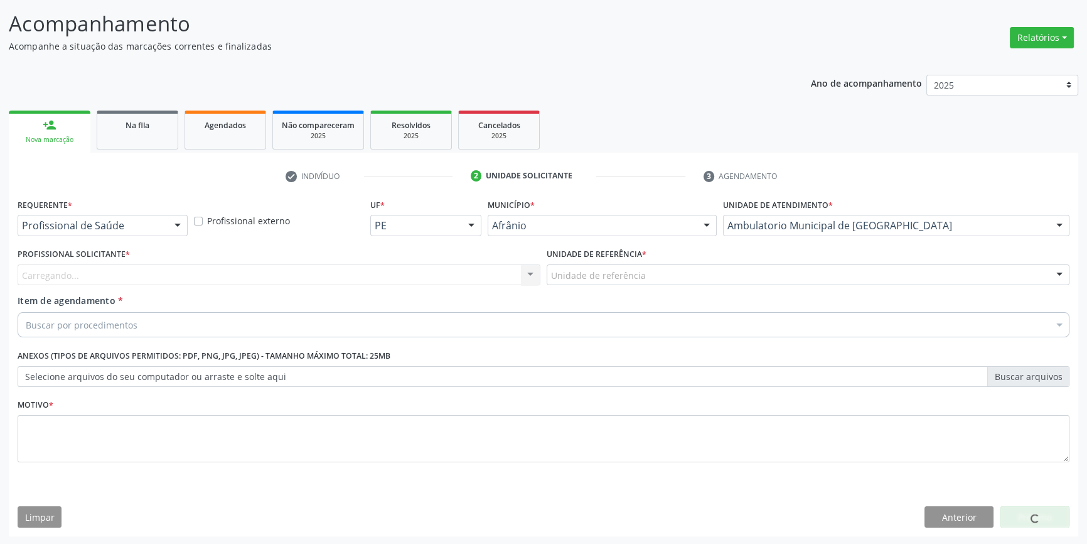
click at [645, 281] on div "Unidade de referência" at bounding box center [808, 274] width 523 height 21
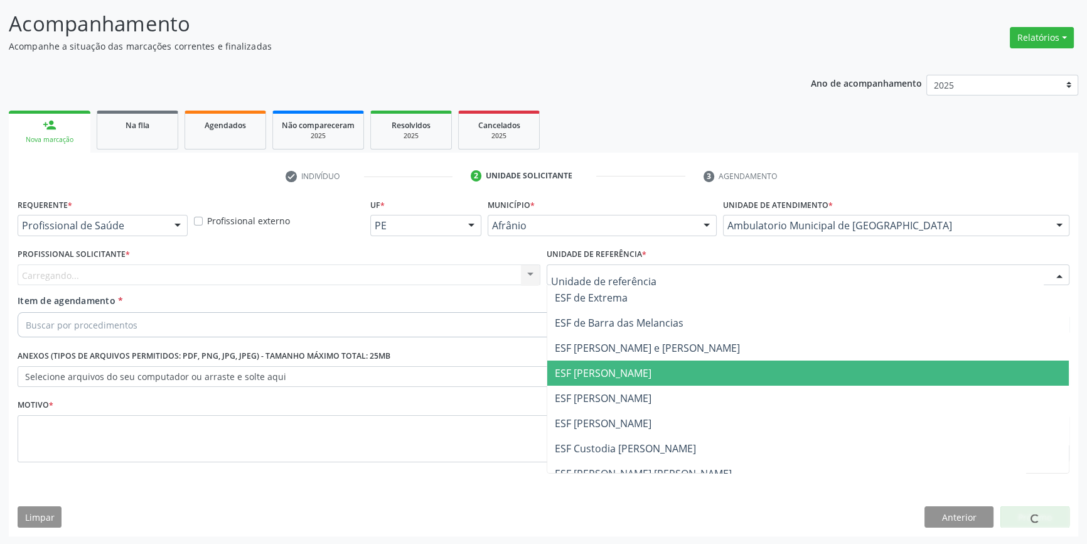
drag, startPoint x: 609, startPoint y: 388, endPoint x: 561, endPoint y: 372, distance: 50.4
click at [605, 388] on span "ESF [PERSON_NAME]" at bounding box center [808, 397] width 522 height 25
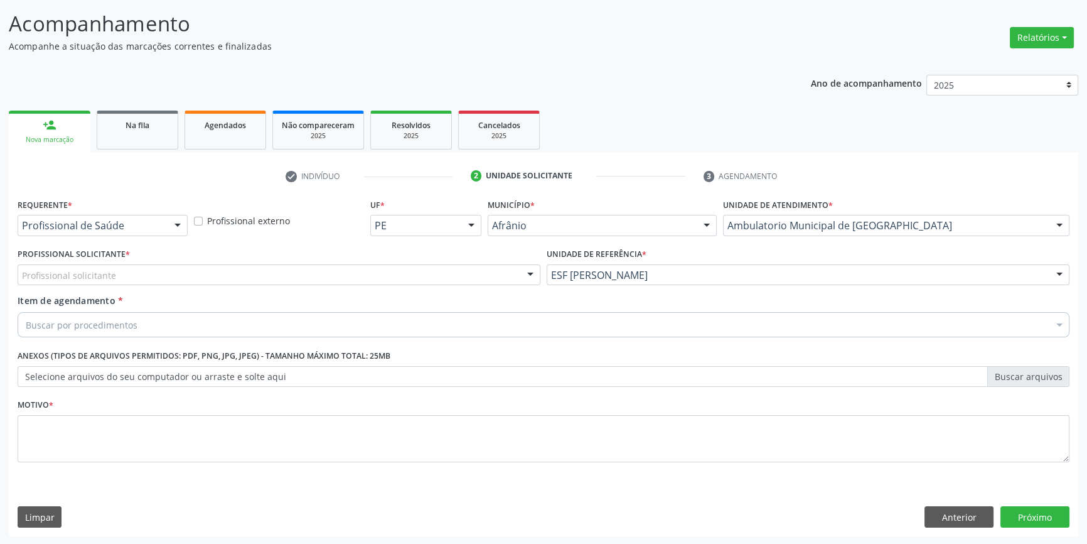
click at [415, 278] on div "Profissional solicitante" at bounding box center [279, 274] width 523 height 21
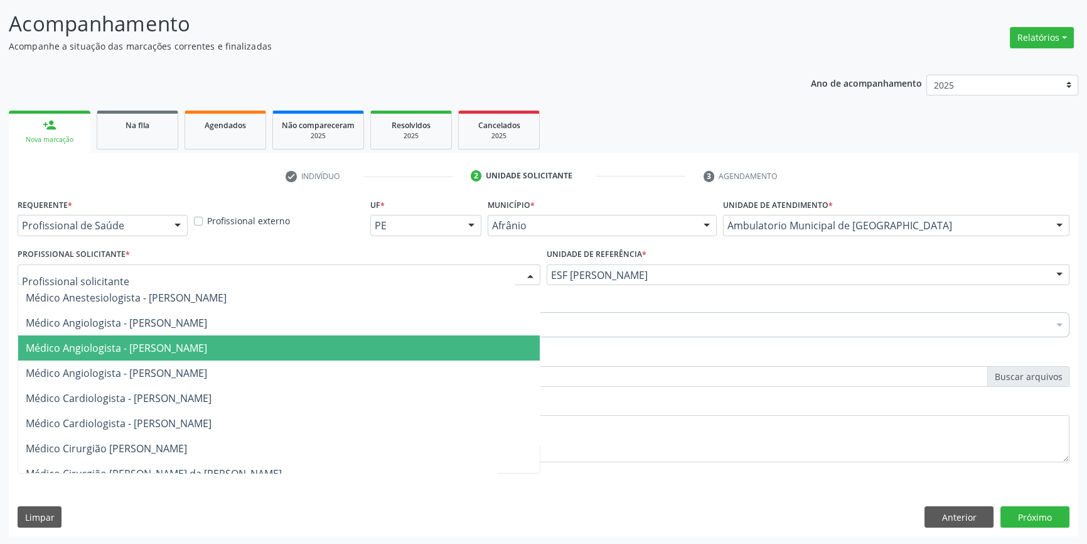
click at [240, 357] on span "Médico Angiologista - [PERSON_NAME]" at bounding box center [279, 347] width 522 height 25
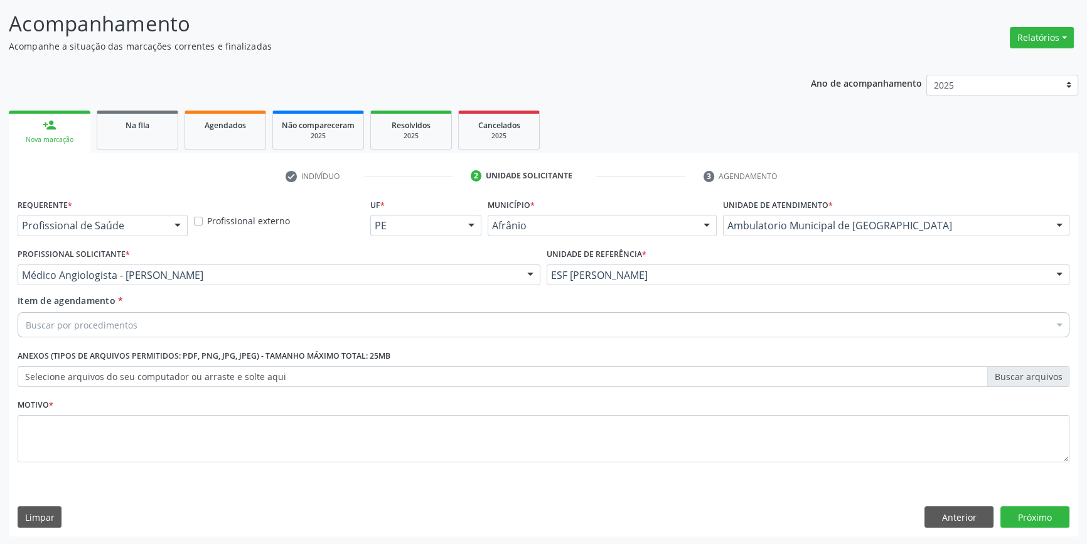
click at [193, 330] on div "Buscar por procedimentos" at bounding box center [544, 324] width 1052 height 25
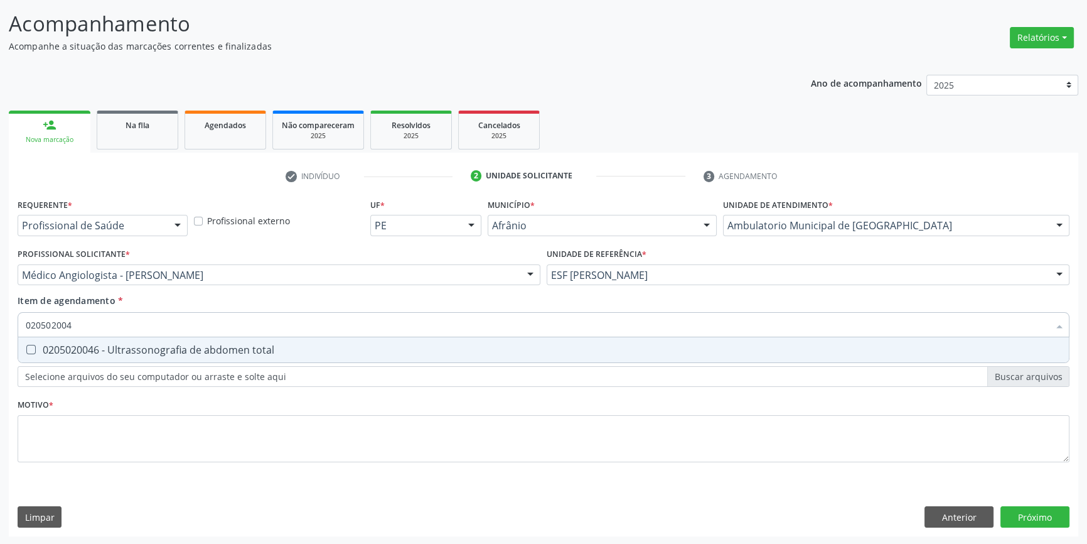
type input "0205020046"
click at [186, 347] on div "0205020046 - Ultrassonografia de abdomen total" at bounding box center [544, 350] width 1036 height 10
checkbox total "true"
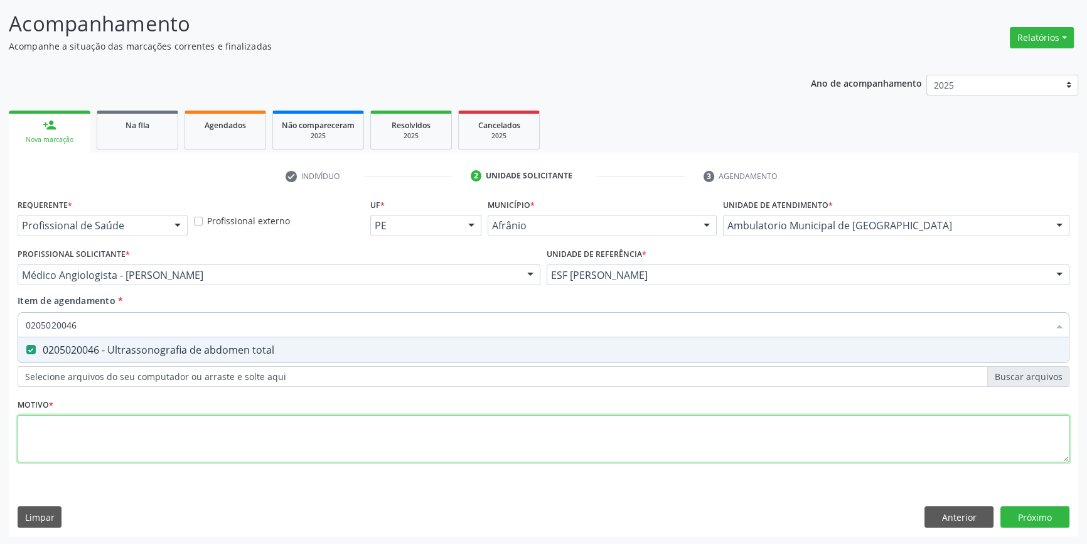
click at [142, 433] on div "Requerente * Profissional de Saúde Profissional de Saúde Paciente Nenhum result…" at bounding box center [544, 337] width 1052 height 284
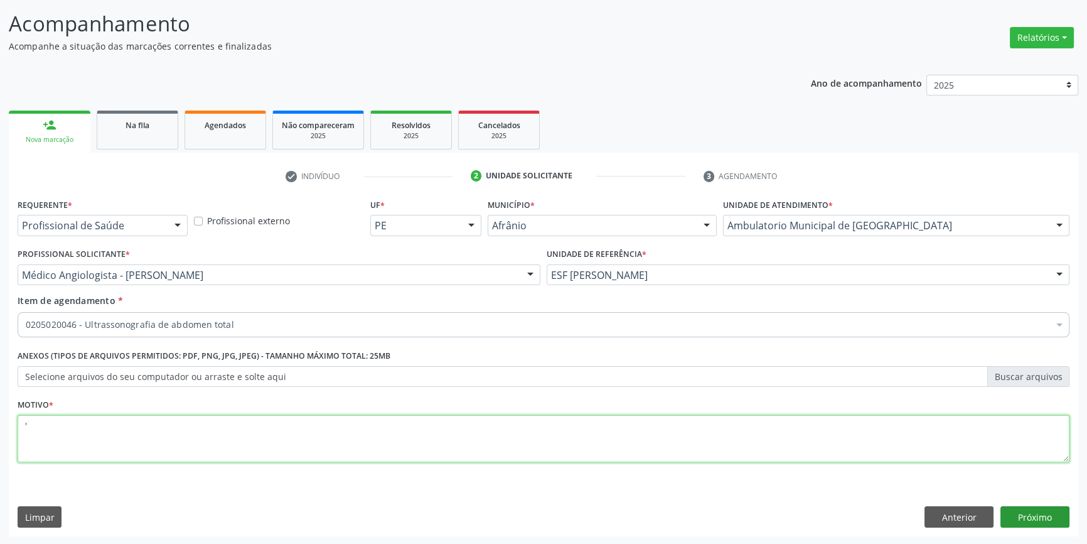
type textarea "'"
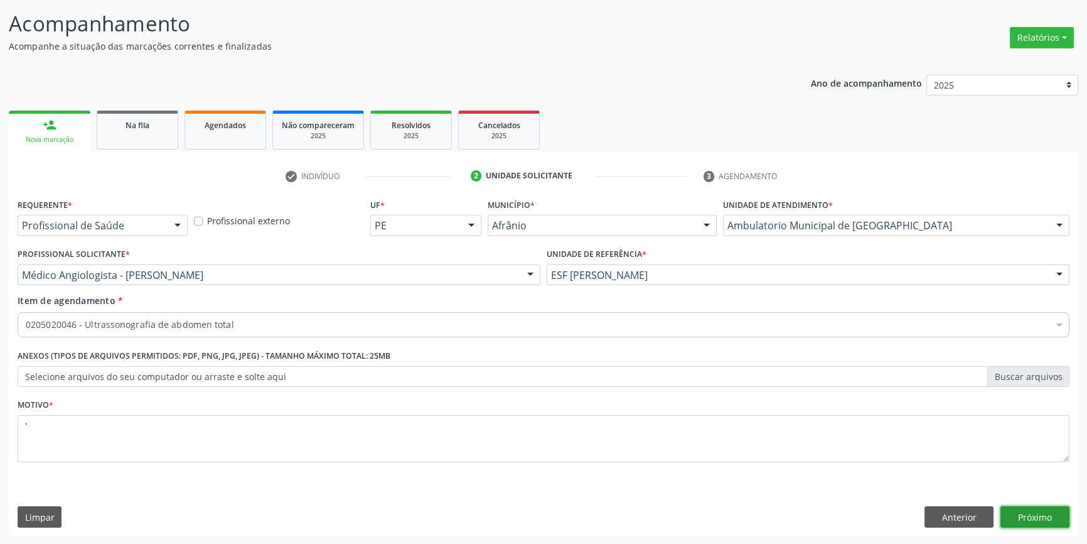
click at [1050, 522] on button "Próximo" at bounding box center [1035, 516] width 69 height 21
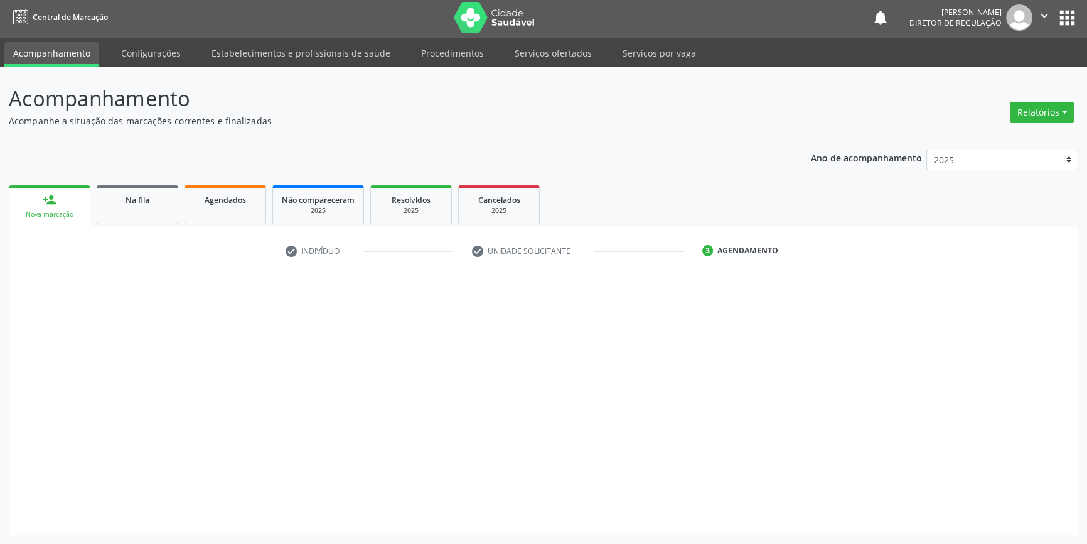
scroll to position [1, 0]
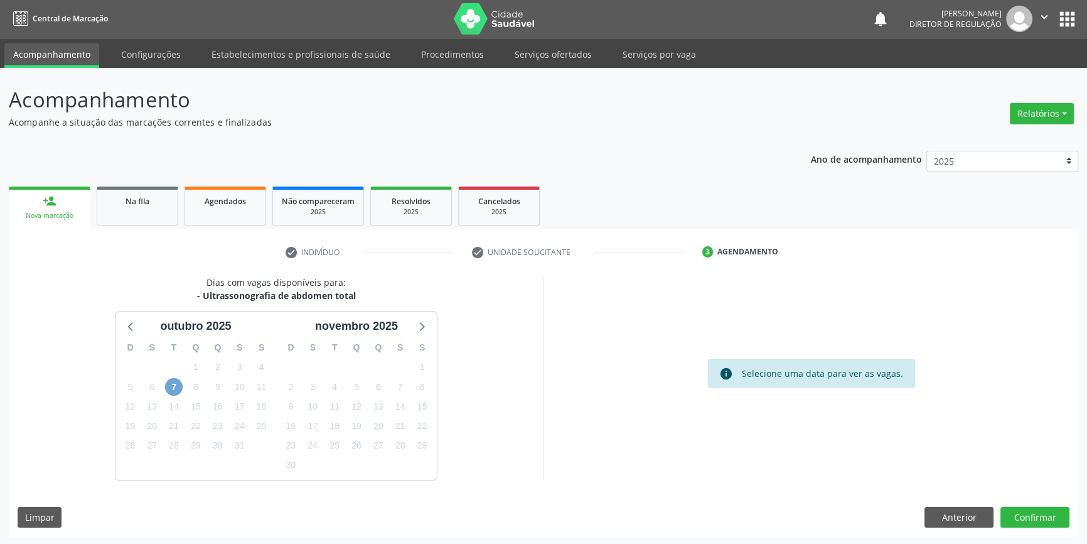
click at [178, 387] on span "7" at bounding box center [174, 387] width 18 height 18
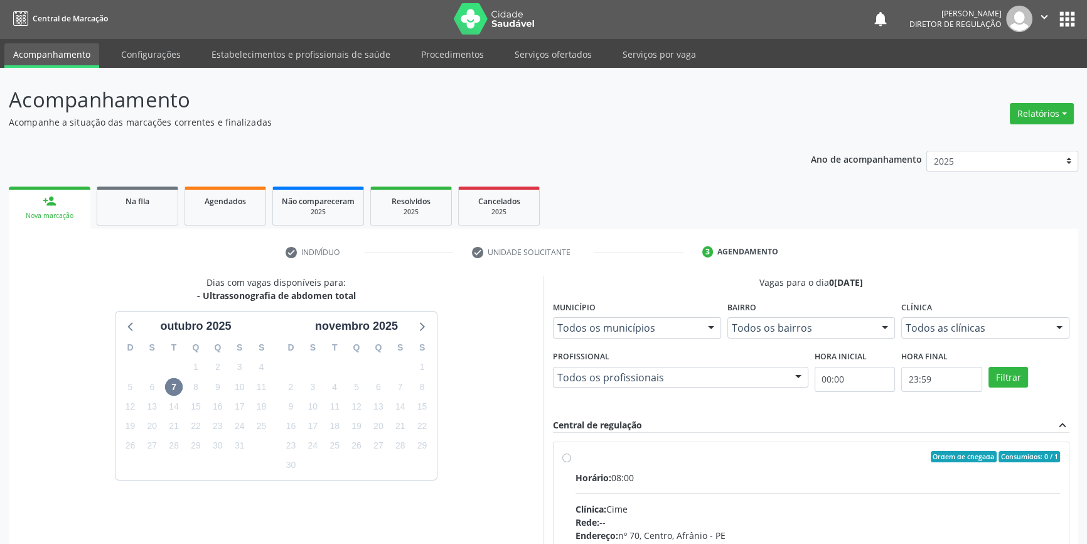
click at [571, 458] on div "Ordem de chegada Consumidos: 0 / 1 Horário: 08:00 Clínica: Cime Rede: -- Endere…" at bounding box center [812, 547] width 498 height 193
radio input "true"
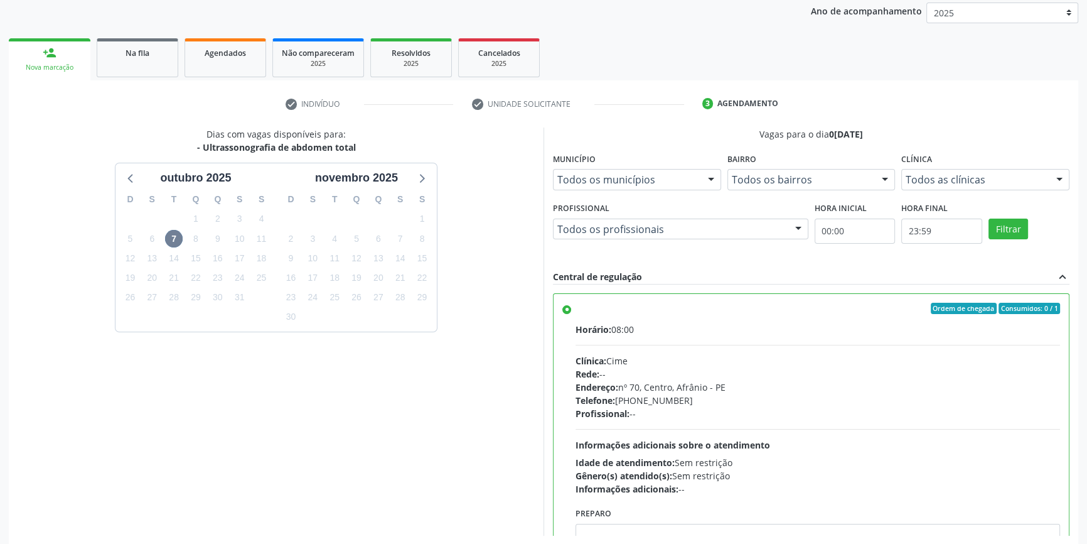
scroll to position [205, 0]
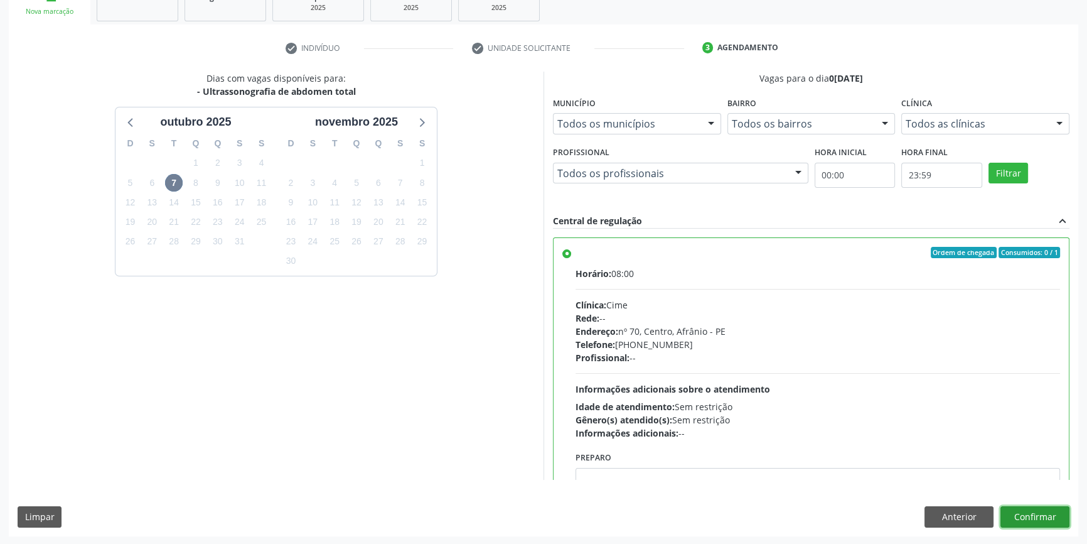
click at [1013, 507] on button "Confirmar" at bounding box center [1035, 516] width 69 height 21
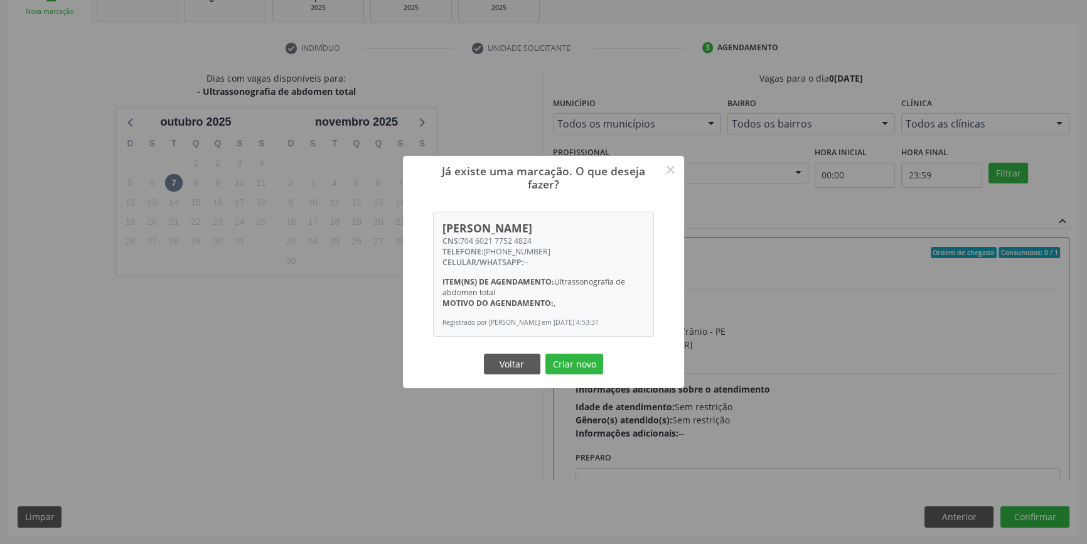
click at [959, 428] on div "Já existe uma marcação. O que deseja fazer? × [PERSON_NAME] CNS: 704 6021 7752 …" at bounding box center [543, 272] width 1087 height 544
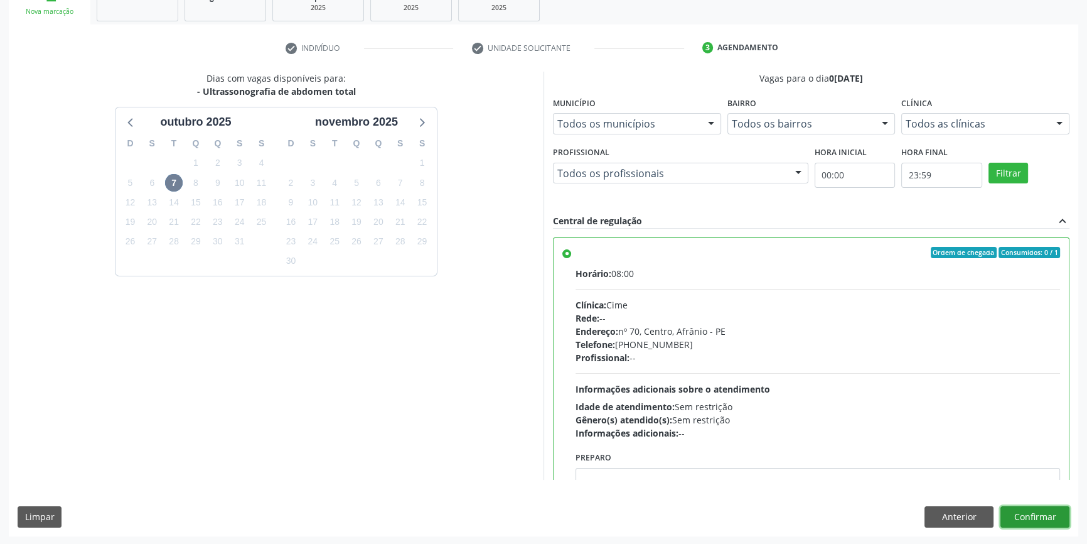
click at [1036, 521] on button "Confirmar" at bounding box center [1035, 516] width 69 height 21
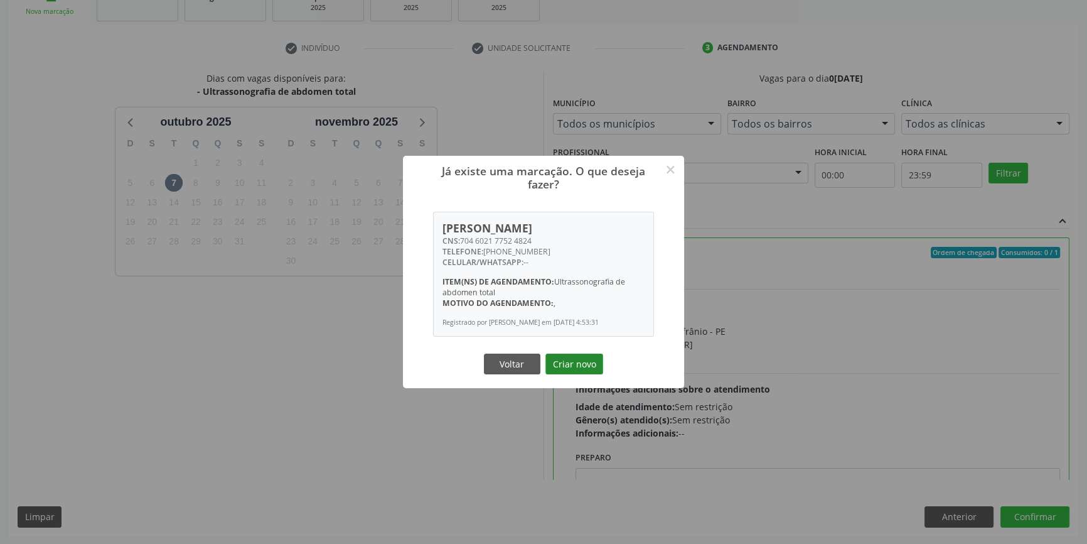
click at [577, 370] on button "Criar novo" at bounding box center [575, 363] width 58 height 21
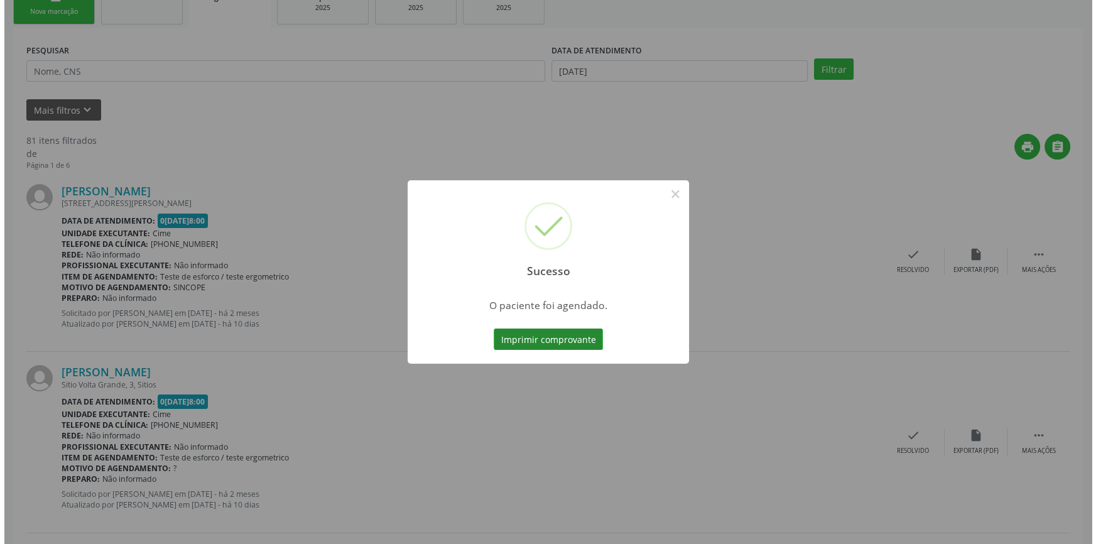
scroll to position [0, 0]
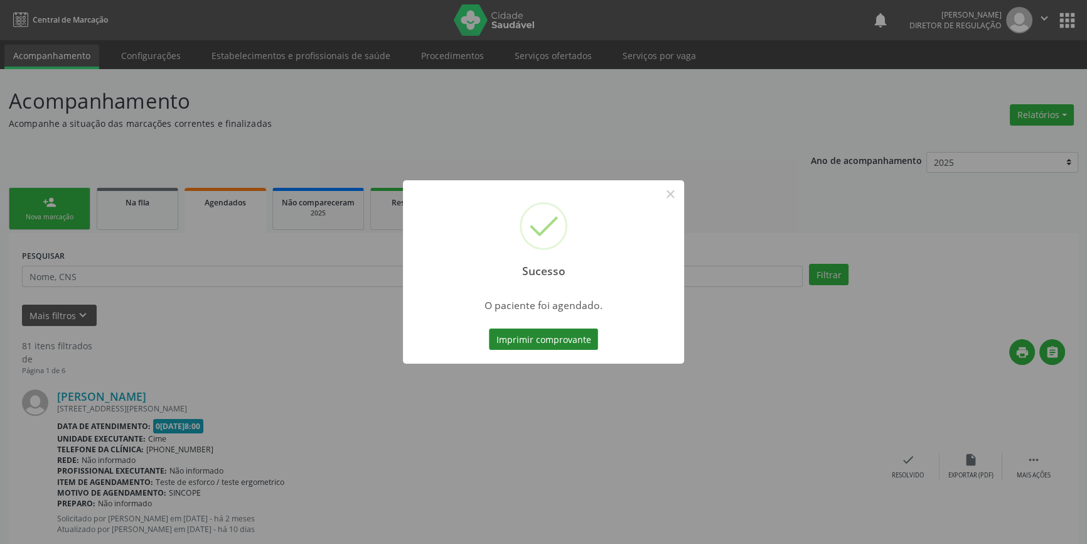
click at [556, 342] on button "Imprimir comprovante" at bounding box center [543, 338] width 109 height 21
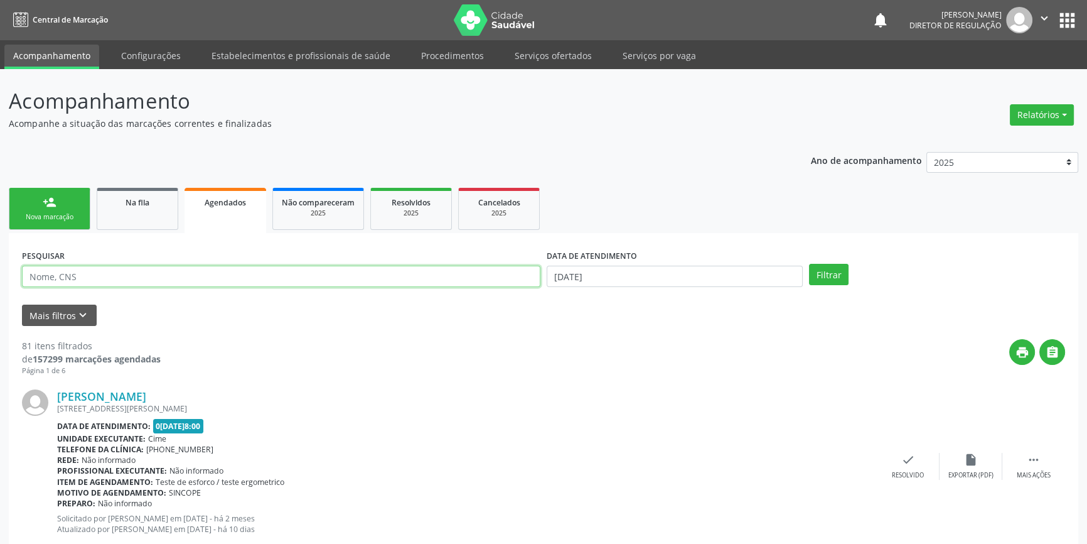
drag, startPoint x: 182, startPoint y: 271, endPoint x: 132, endPoint y: 264, distance: 50.6
click at [134, 267] on input "text" at bounding box center [281, 276] width 519 height 21
paste input "708709156039097"
type input "708709156039097"
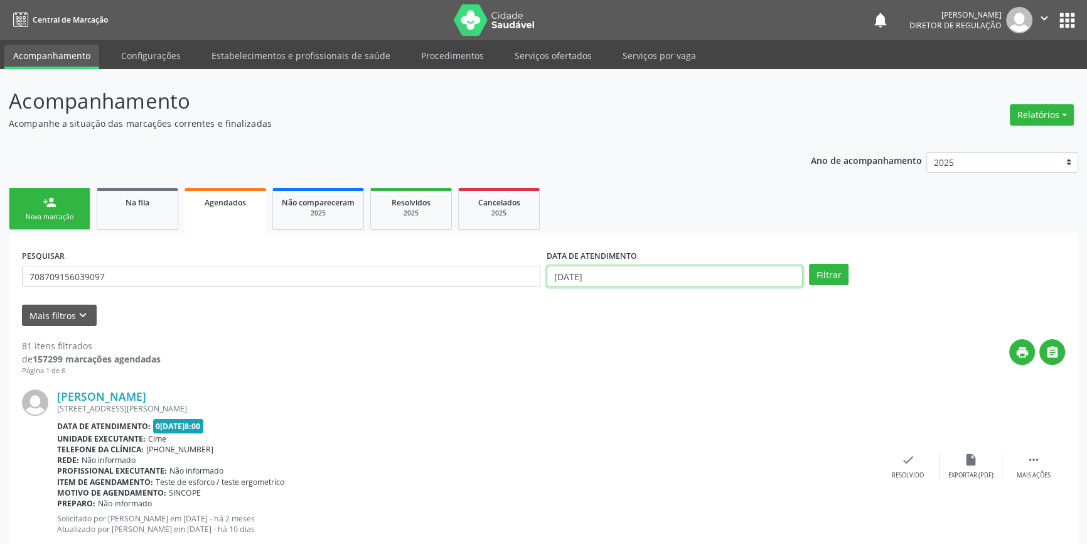
click at [617, 276] on input "[DATE]" at bounding box center [675, 276] width 256 height 21
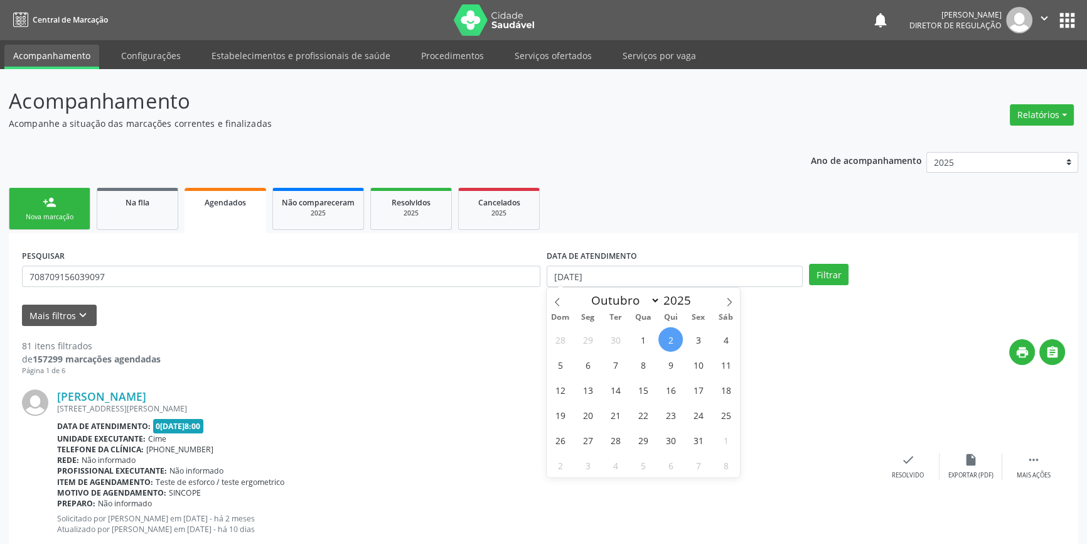
click at [671, 337] on span "2" at bounding box center [671, 339] width 24 height 24
type input "[DATE]"
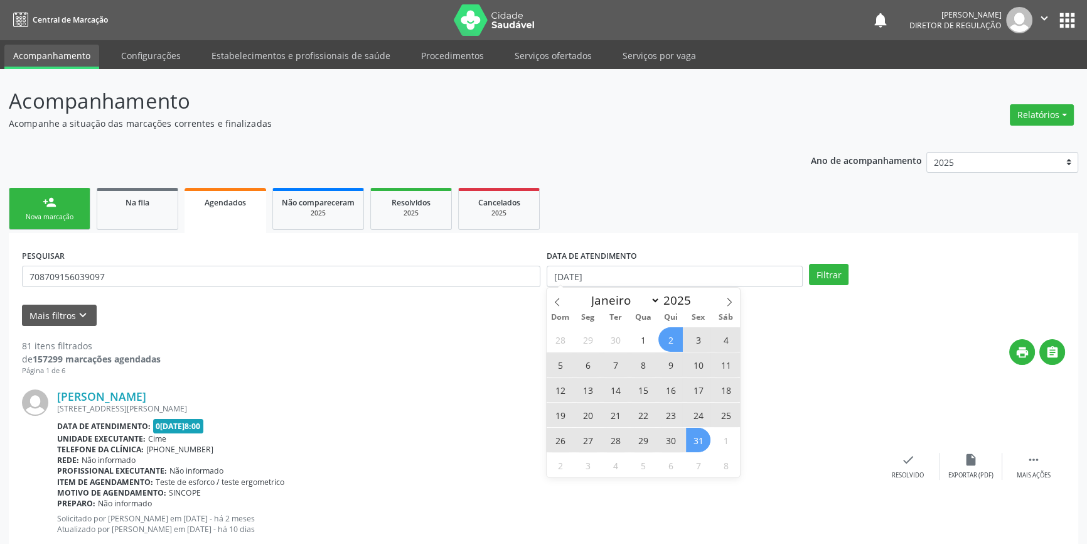
click at [710, 441] on span "31" at bounding box center [698, 440] width 24 height 24
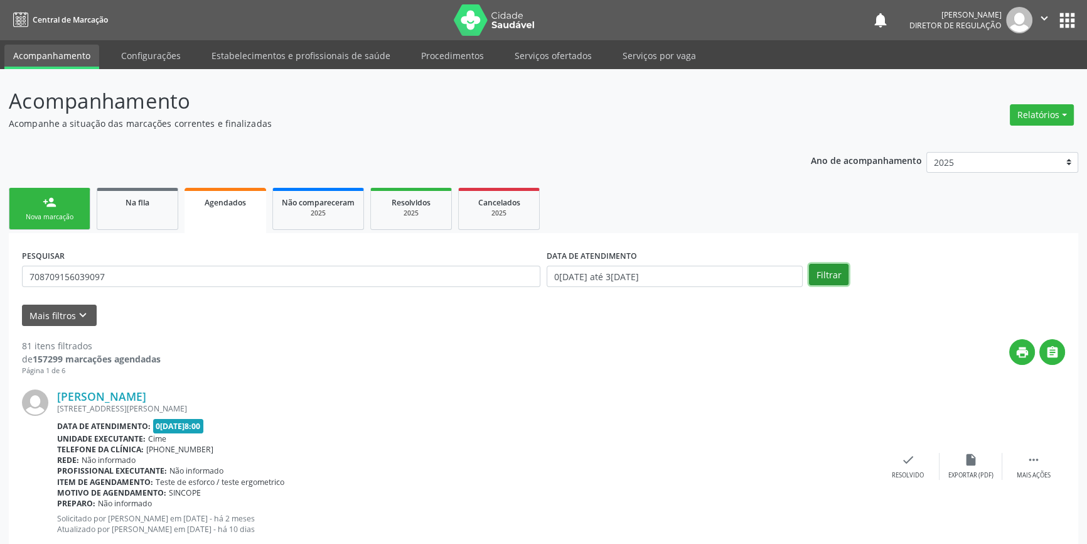
click at [820, 272] on button "Filtrar" at bounding box center [829, 274] width 40 height 21
